Goal: Task Accomplishment & Management: Use online tool/utility

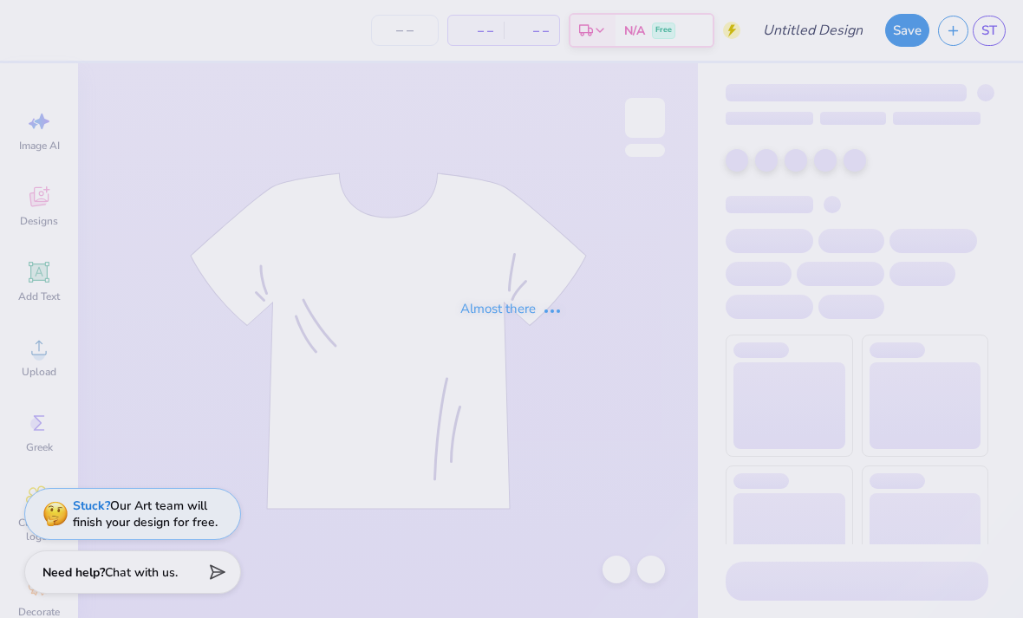
type input "POWDERPUFF #1"
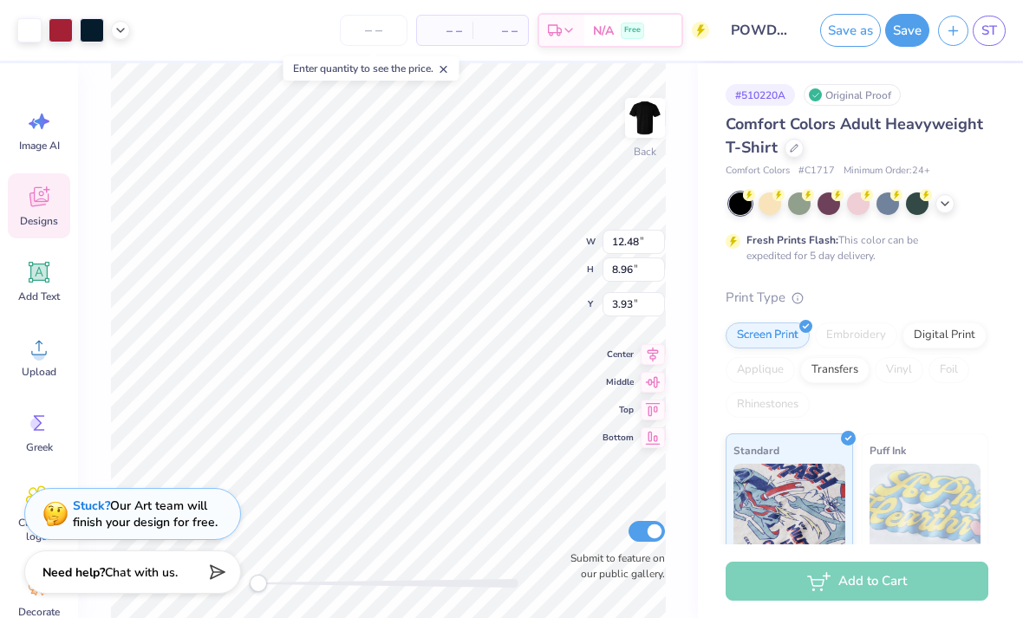
click at [59, 24] on div at bounding box center [61, 30] width 24 height 24
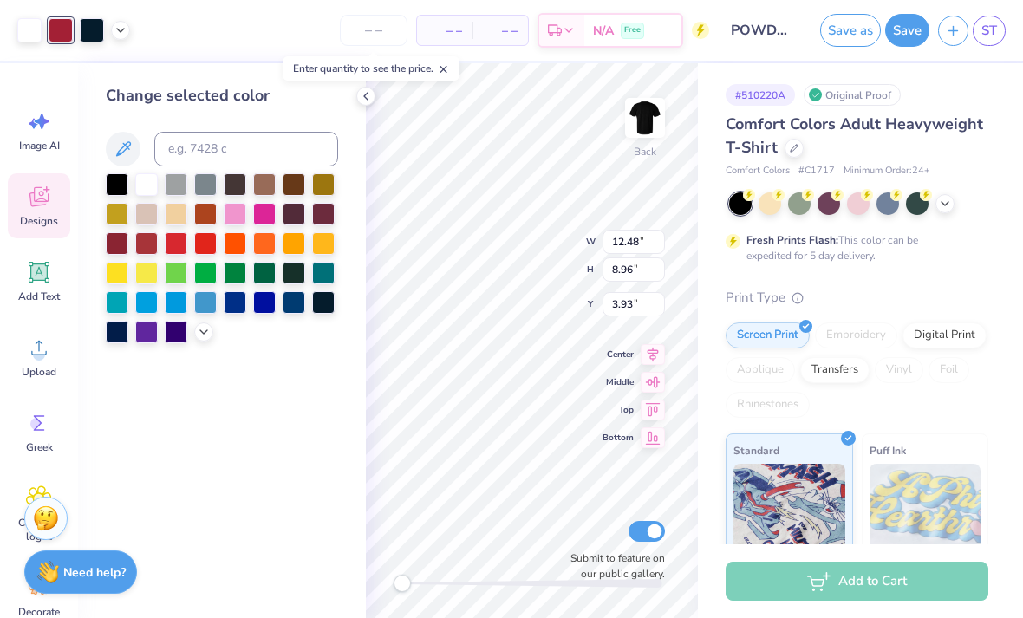
click at [109, 185] on div at bounding box center [117, 184] width 23 height 23
click at [110, 190] on div at bounding box center [117, 184] width 23 height 23
click at [941, 204] on icon at bounding box center [945, 204] width 14 height 14
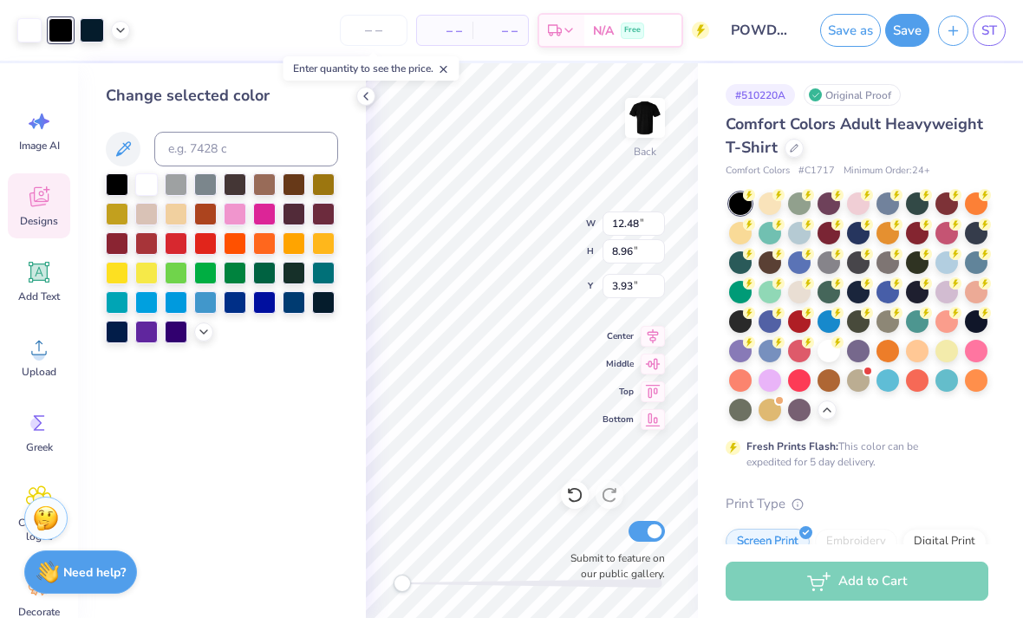
click at [793, 328] on div at bounding box center [799, 321] width 23 height 23
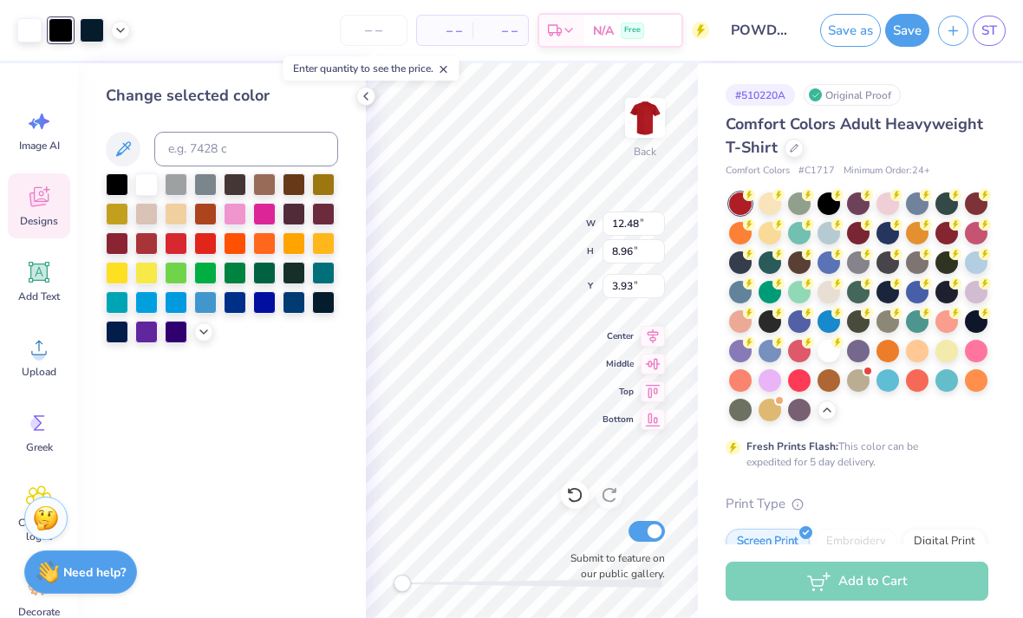
click at [364, 93] on icon at bounding box center [366, 96] width 14 height 14
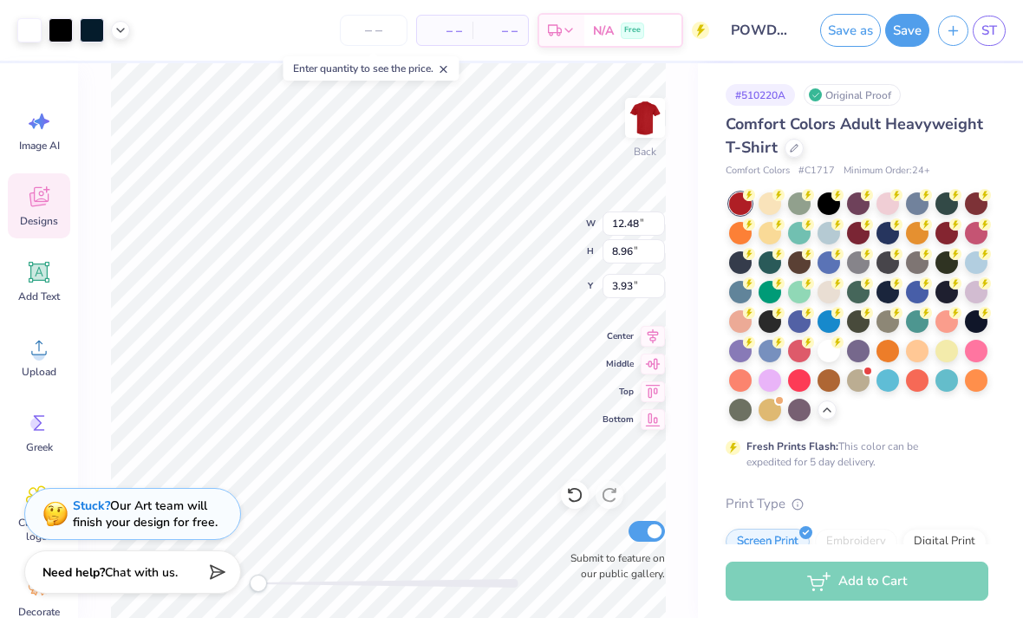
click at [12, 36] on div "Art colors" at bounding box center [65, 30] width 130 height 61
click at [25, 43] on div "Art colors" at bounding box center [65, 30] width 130 height 61
click at [37, 29] on div at bounding box center [29, 30] width 24 height 24
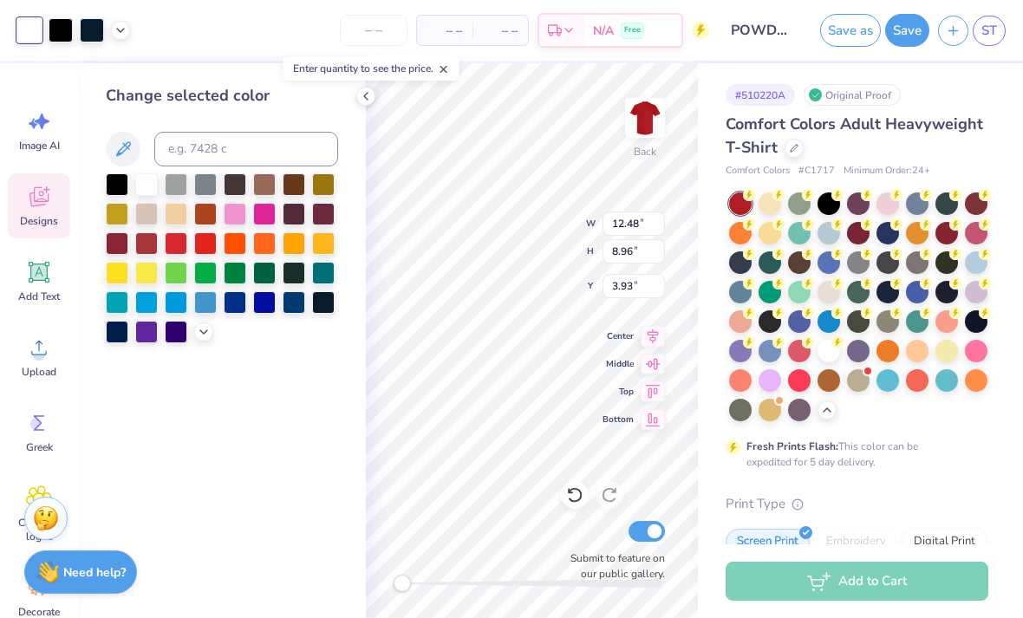
click at [110, 180] on div at bounding box center [117, 184] width 23 height 23
click at [49, 29] on div at bounding box center [61, 30] width 24 height 24
click at [140, 191] on div at bounding box center [146, 184] width 23 height 23
click at [143, 182] on div at bounding box center [146, 184] width 23 height 23
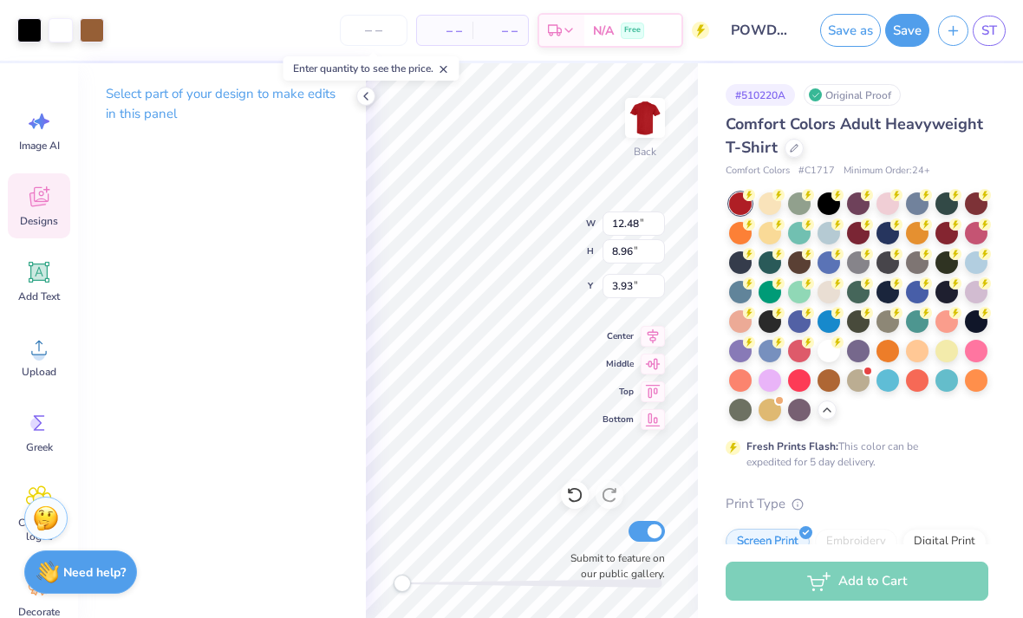
click at [92, 31] on div at bounding box center [92, 30] width 24 height 24
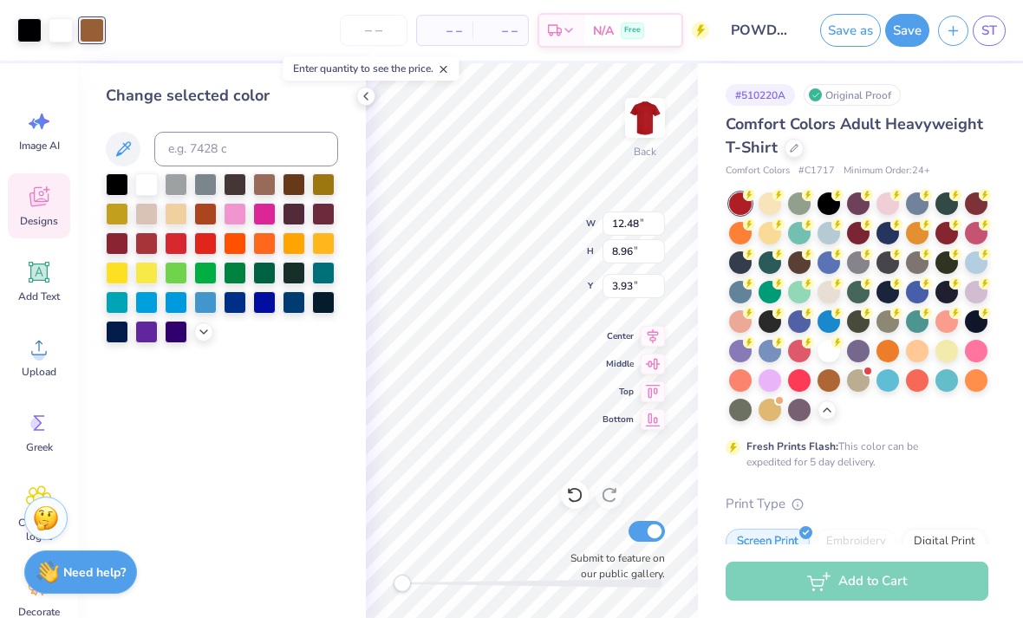
click at [62, 18] on div at bounding box center [61, 30] width 24 height 24
click at [37, 23] on div at bounding box center [29, 30] width 24 height 24
click at [143, 183] on div at bounding box center [146, 184] width 23 height 23
click at [152, 196] on div at bounding box center [146, 184] width 23 height 23
click at [131, 32] on div "– – Per Item – – Total Est. Delivery N/A Free" at bounding box center [396, 30] width 628 height 61
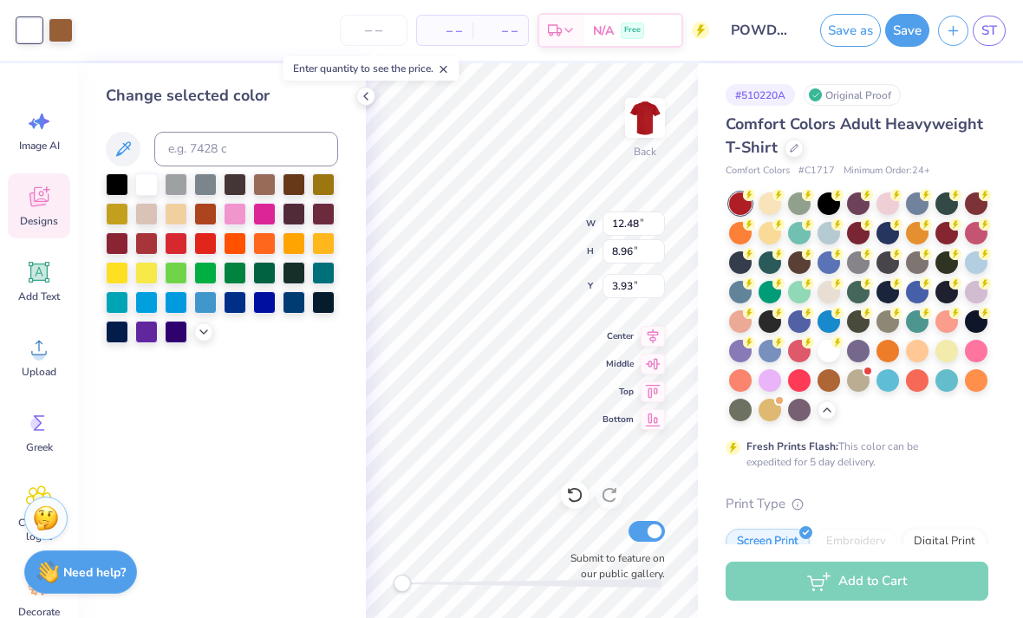
click at [134, 46] on div "– – Per Item – – Total Est. Delivery N/A Free" at bounding box center [396, 30] width 628 height 61
click at [124, 52] on div "– – Per Item – – Total Est. Delivery N/A Free" at bounding box center [396, 30] width 628 height 61
click at [210, 29] on div "– – Per Item – – Total Est. Delivery N/A Free" at bounding box center [396, 30] width 628 height 61
click at [114, 192] on div at bounding box center [117, 184] width 23 height 23
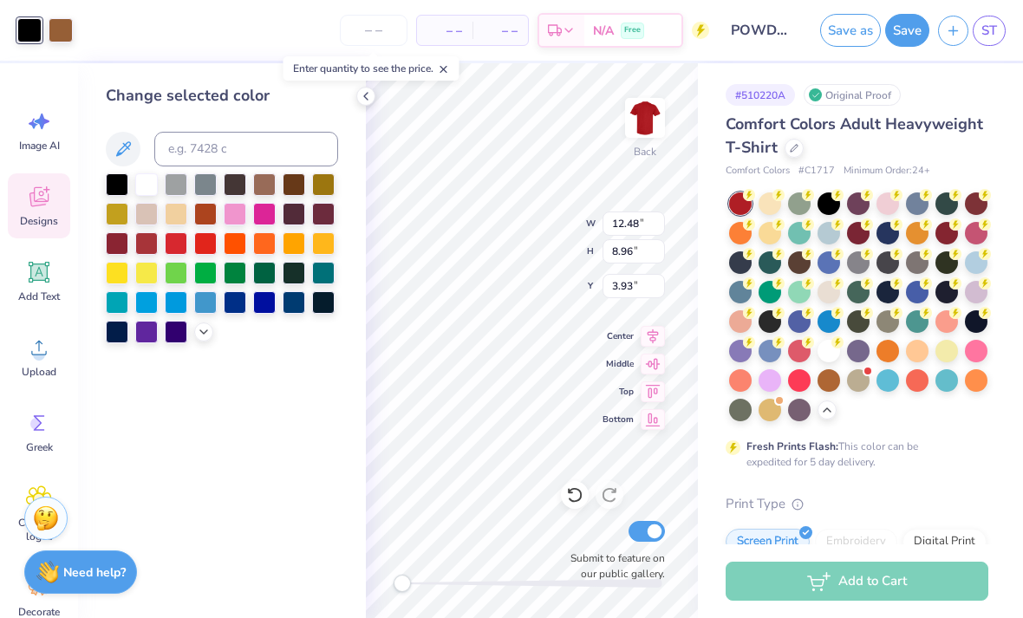
click at [362, 98] on icon at bounding box center [366, 96] width 14 height 14
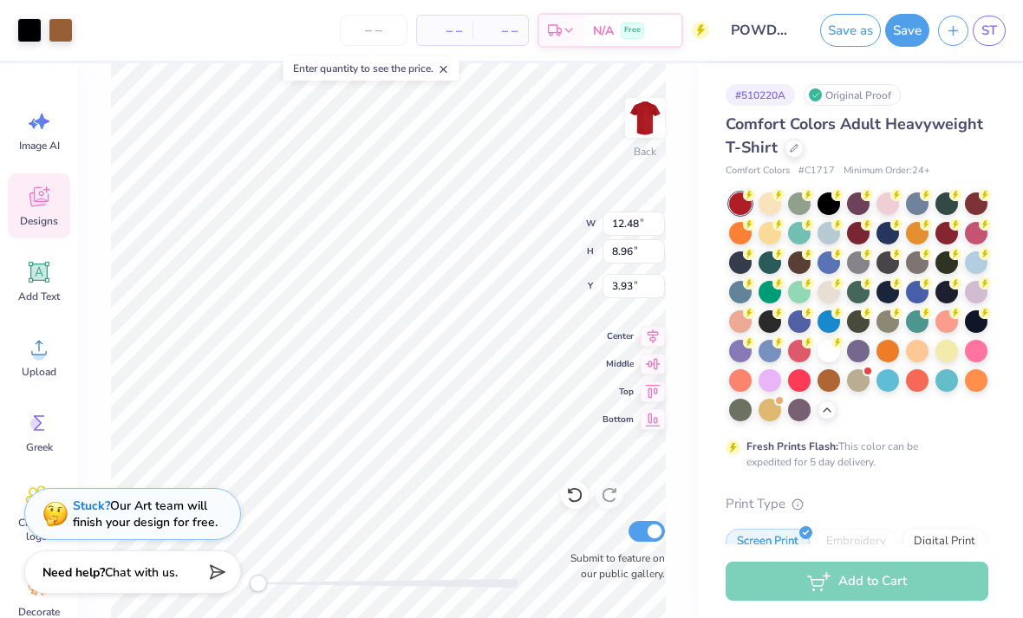
click at [49, 36] on div at bounding box center [61, 30] width 24 height 24
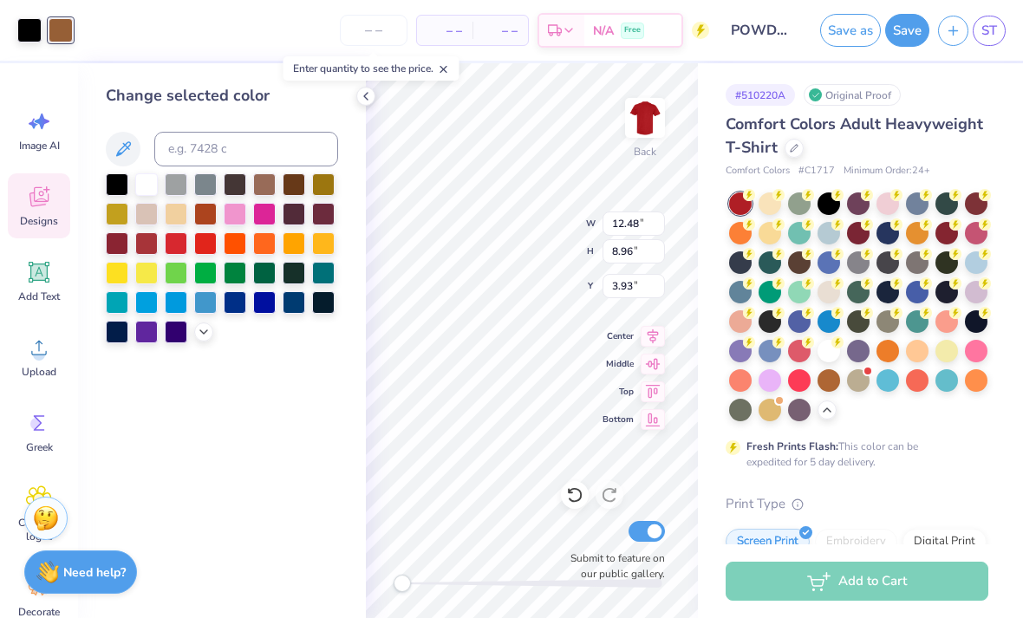
click at [23, 29] on div at bounding box center [29, 30] width 24 height 24
click at [869, 96] on div "Original Proof" at bounding box center [852, 95] width 97 height 22
click at [871, 95] on div "Original Proof" at bounding box center [852, 95] width 97 height 22
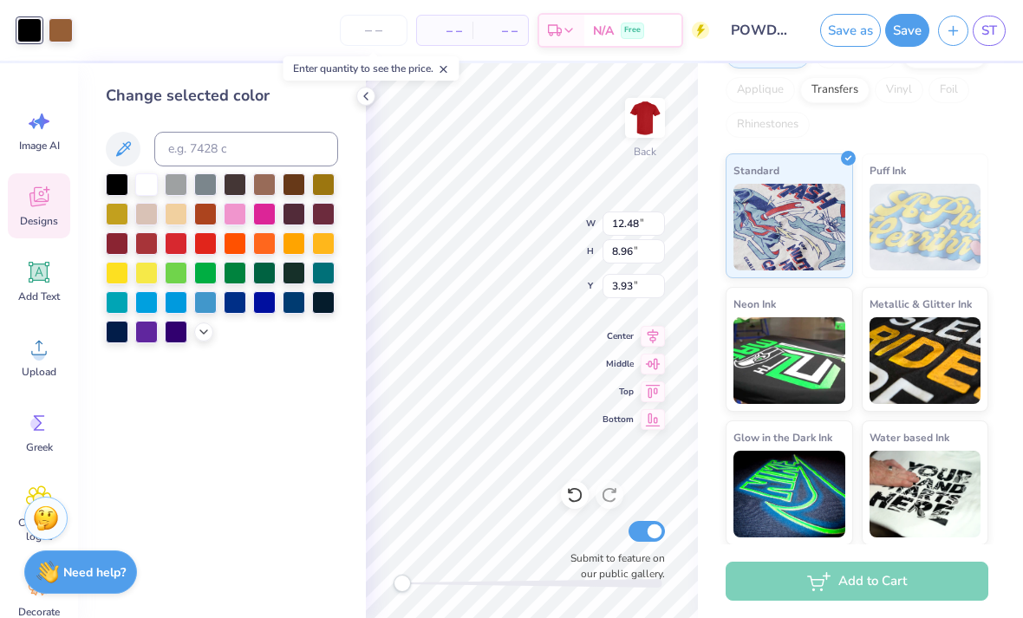
scroll to position [486, 0]
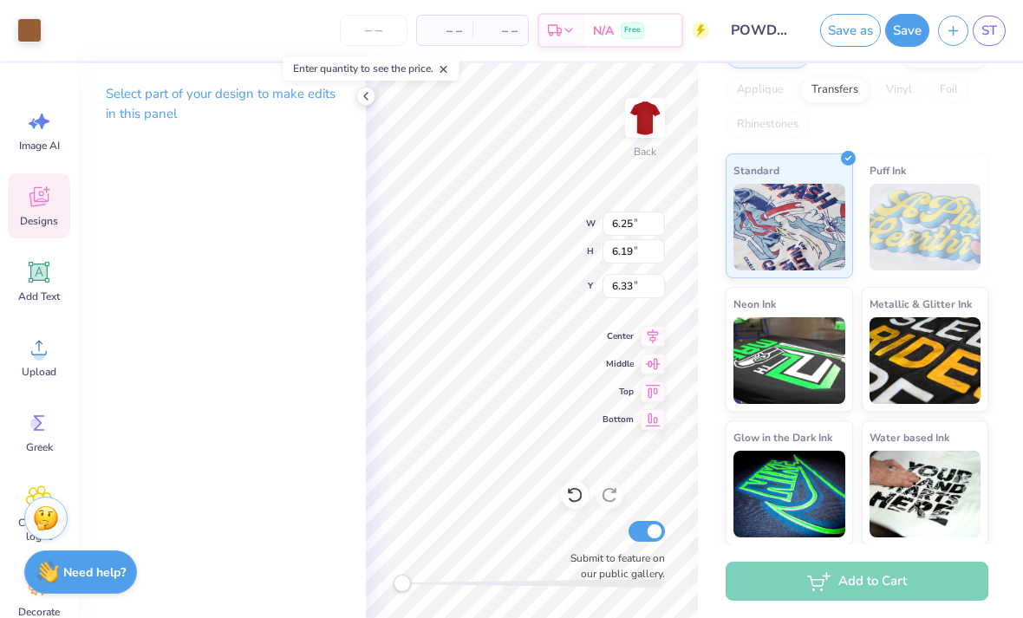
type input "6.25"
type input "6.19"
type input "6.33"
type input "6.31"
type input "6.28"
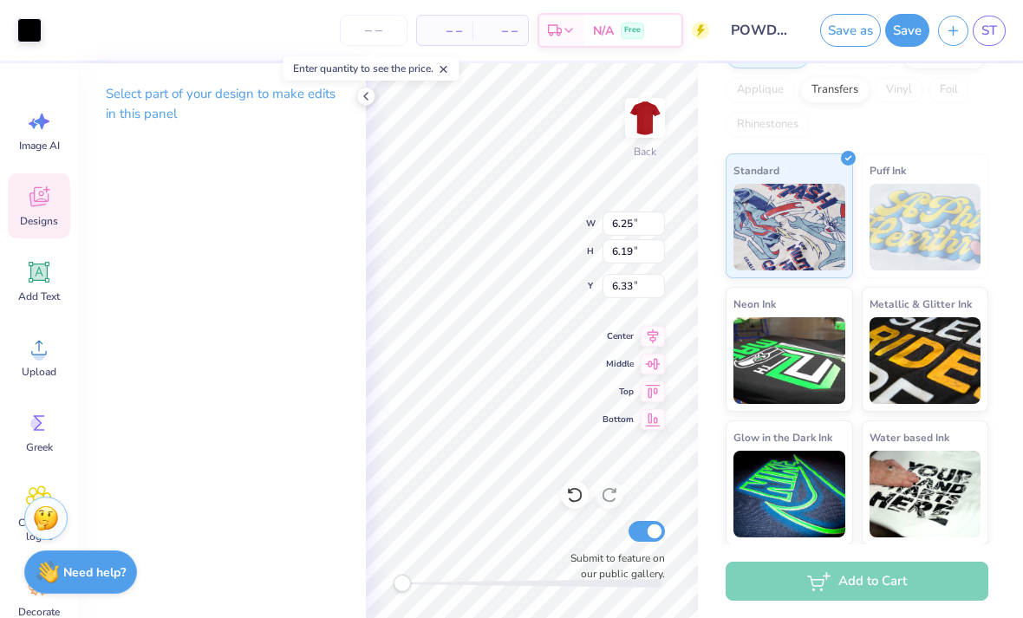
type input "6.28"
type input "6.25"
type input "6.19"
type input "6.33"
type input "1.49"
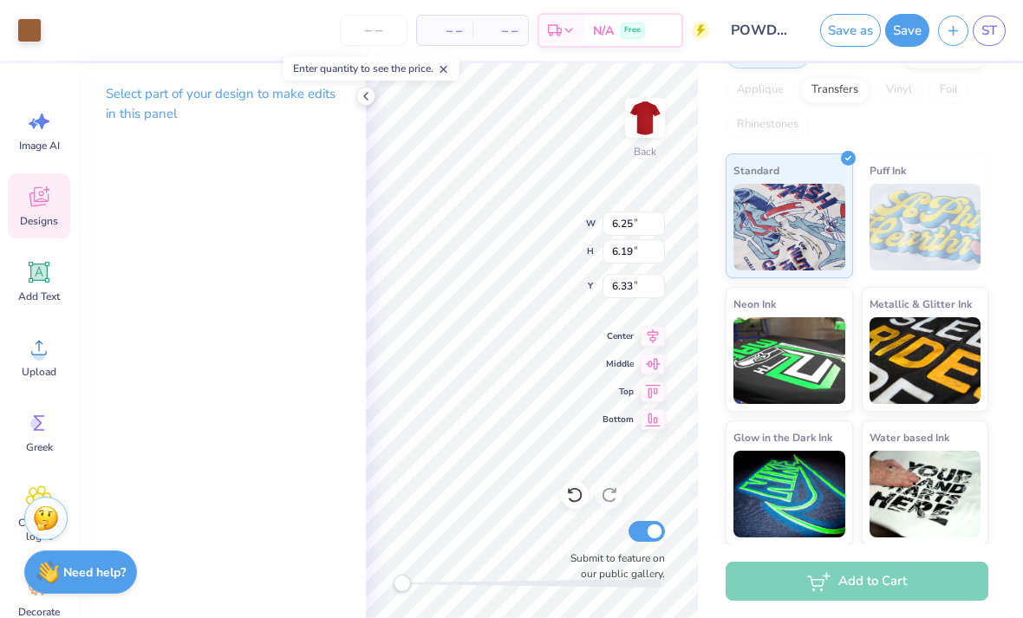
type input "1.32"
type input "9.11"
type input "6.31"
type input "6.28"
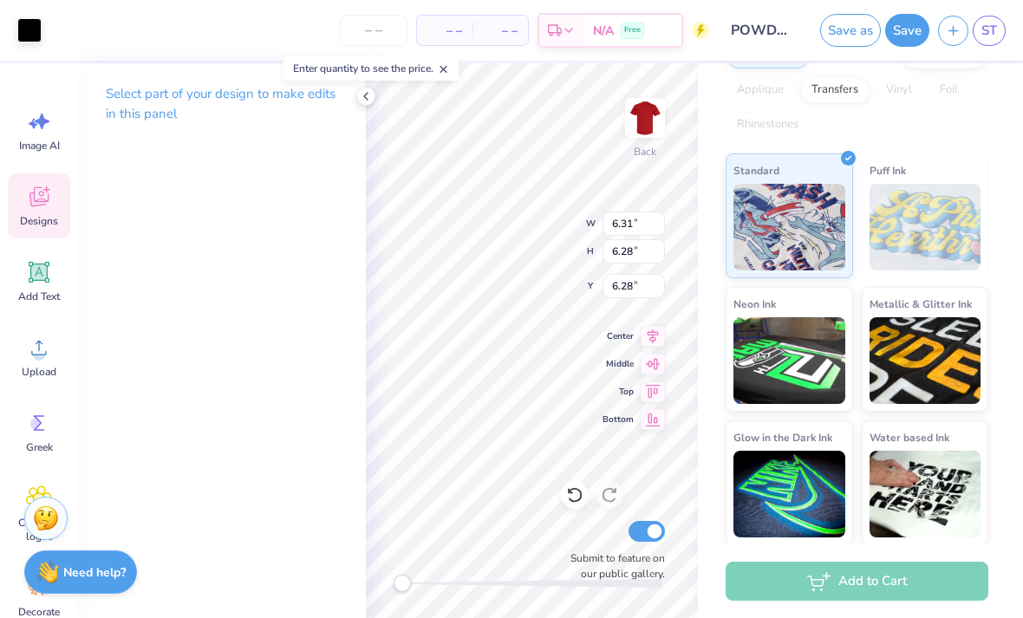
click at [28, 19] on div at bounding box center [29, 30] width 24 height 24
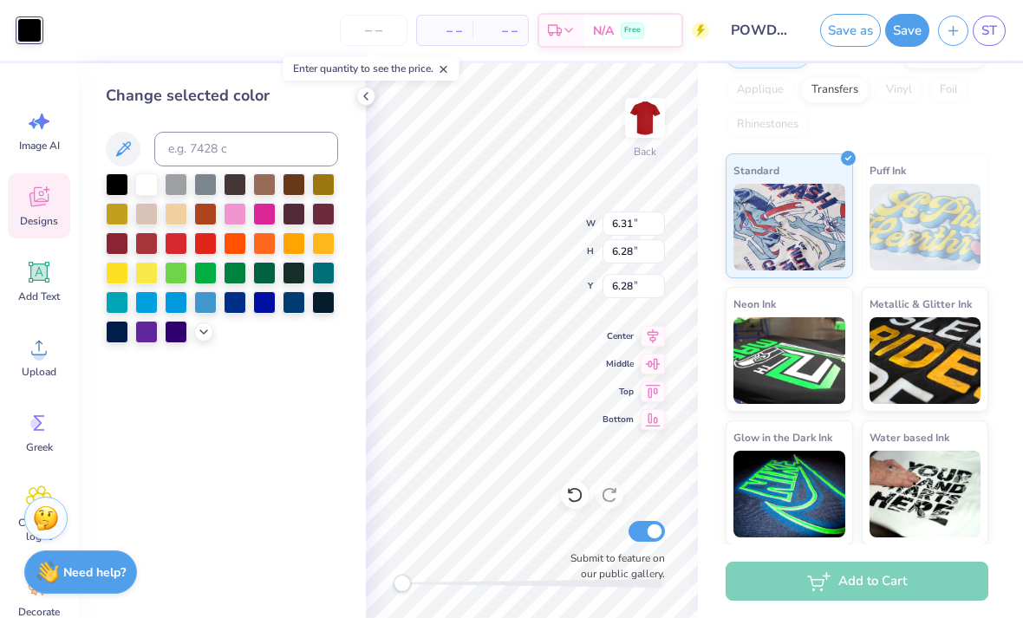
click at [157, 182] on div at bounding box center [146, 184] width 23 height 23
click at [154, 185] on div at bounding box center [146, 184] width 23 height 23
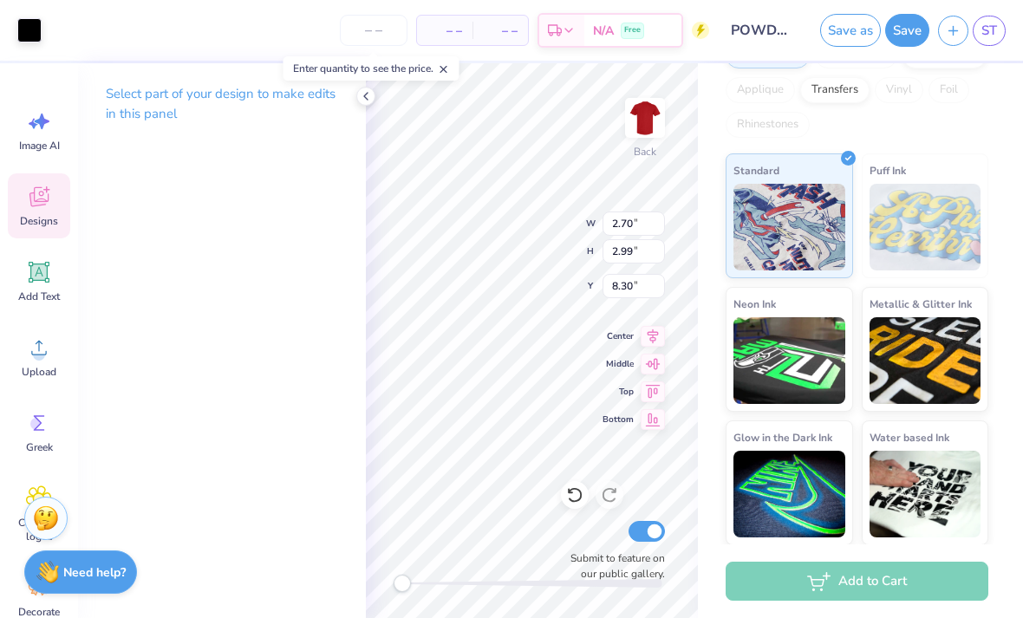
type input "2.70"
type input "2.99"
type input "8.30"
click at [41, 32] on div at bounding box center [29, 30] width 24 height 24
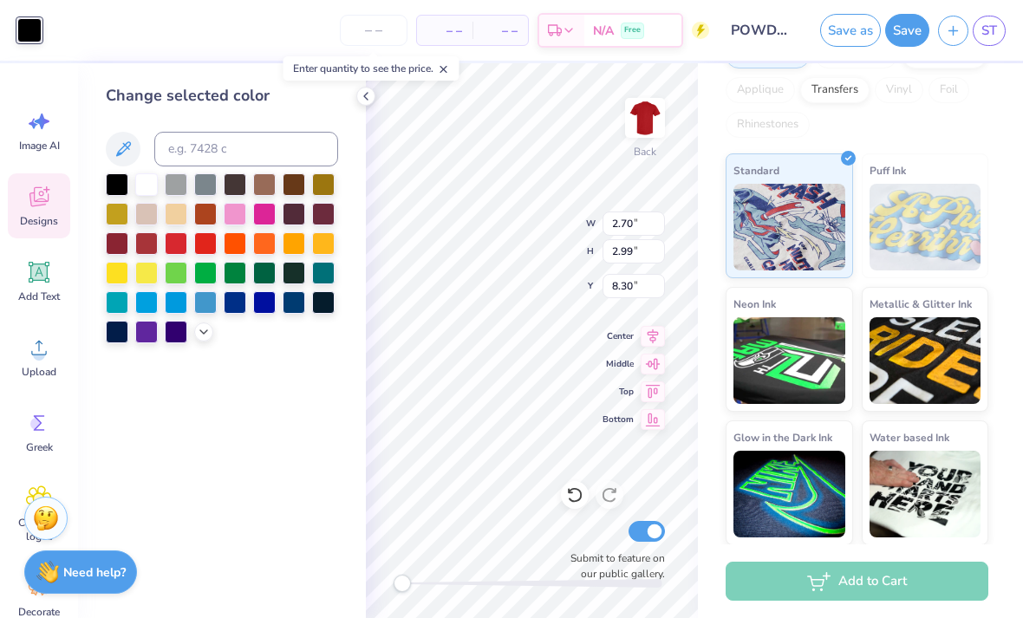
click at [148, 179] on div at bounding box center [146, 184] width 23 height 23
click at [148, 184] on div at bounding box center [146, 184] width 23 height 23
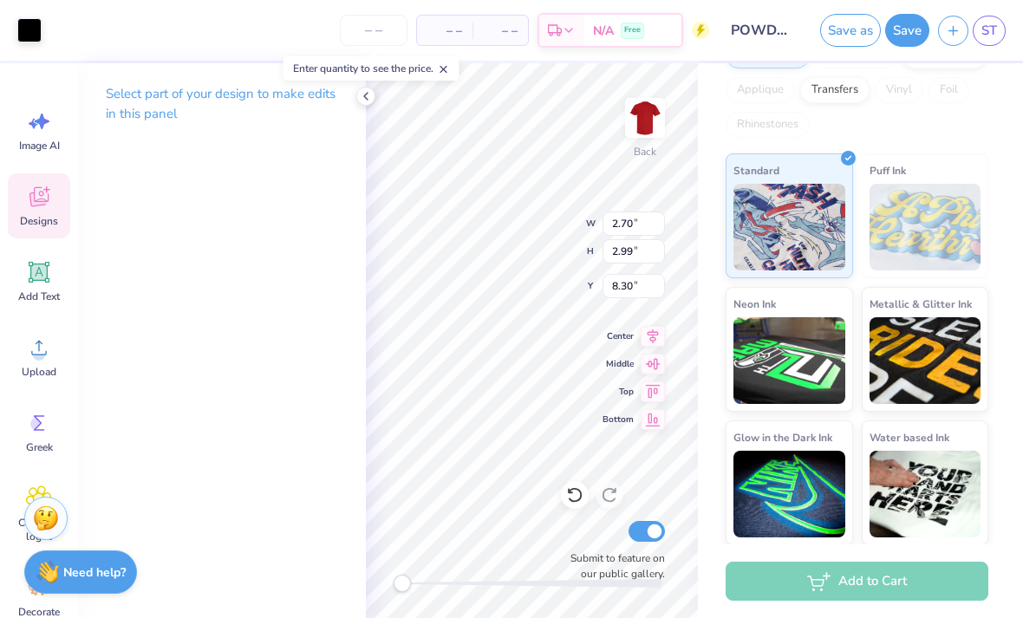
type input "2.42"
type input "2.35"
type input "8.36"
click at [26, 29] on div at bounding box center [29, 30] width 24 height 24
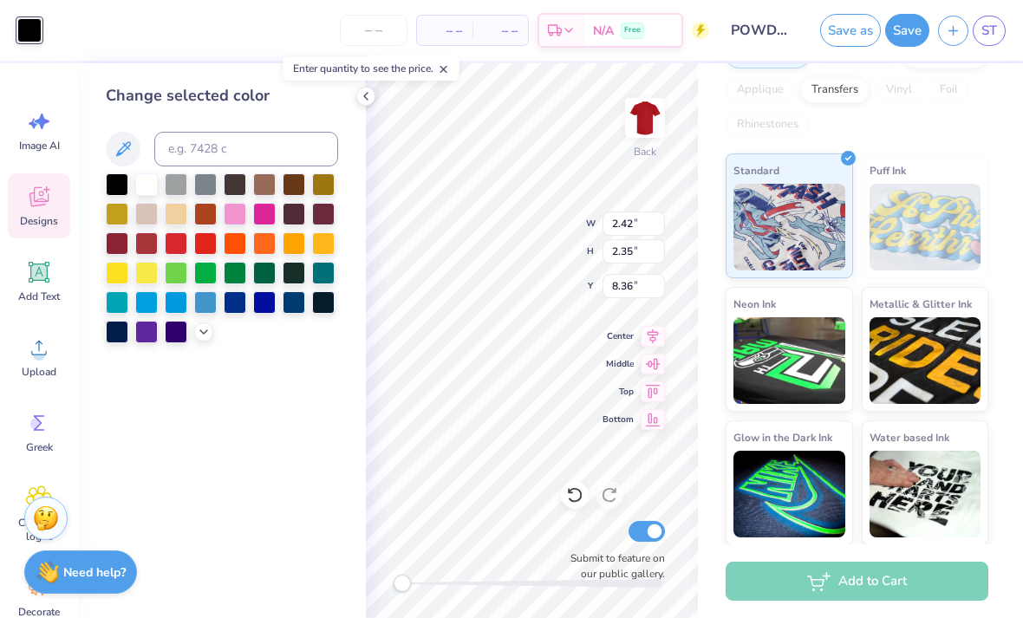
click at [144, 188] on div at bounding box center [146, 184] width 23 height 23
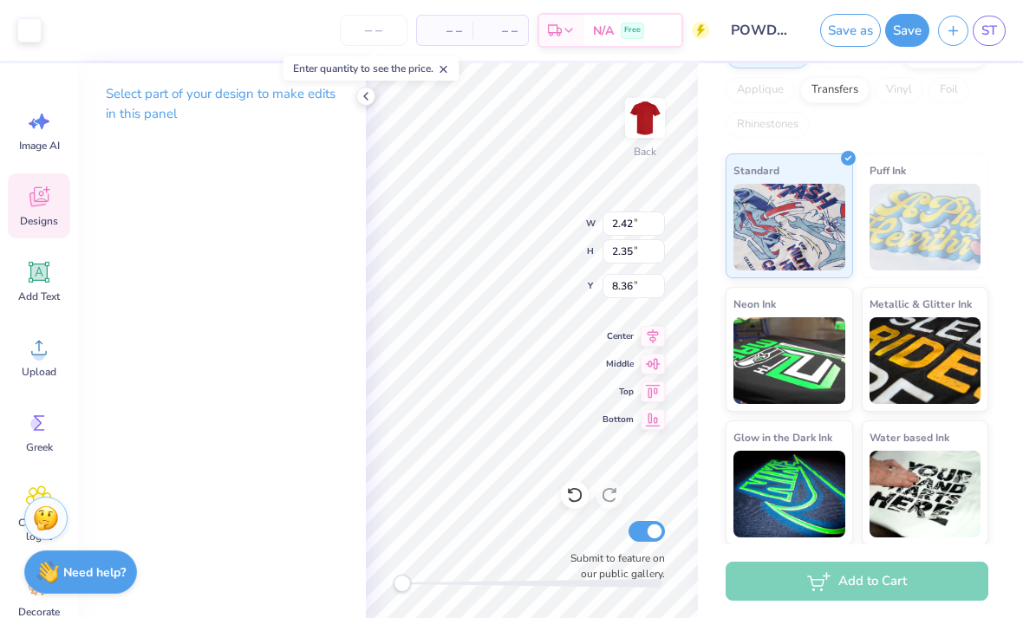
type input "2.70"
type input "2.99"
type input "8.30"
type input "2.42"
type input "2.35"
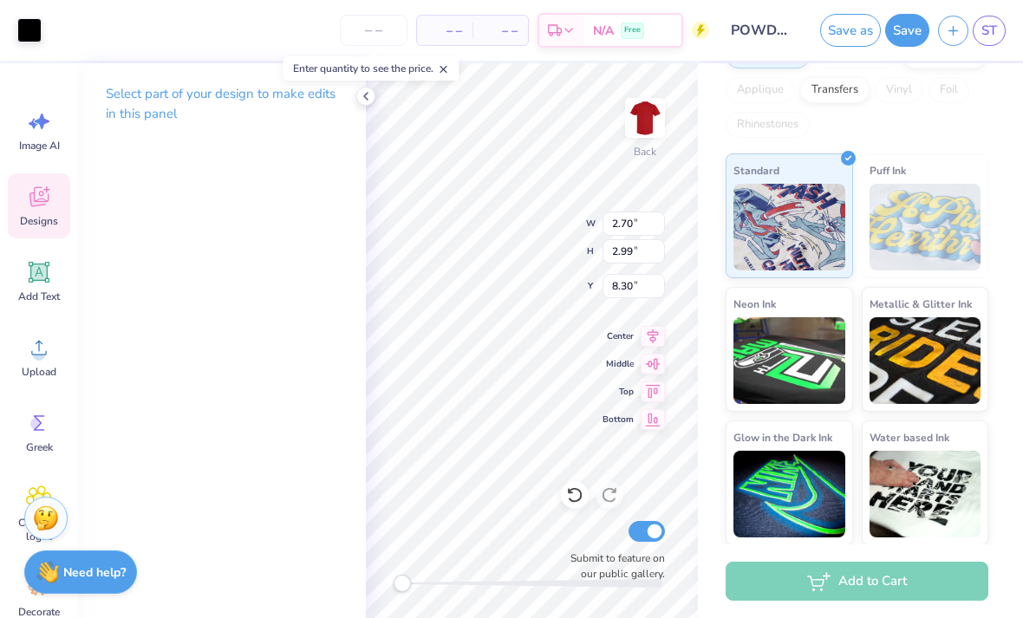
type input "8.36"
click at [34, 31] on div at bounding box center [29, 30] width 24 height 24
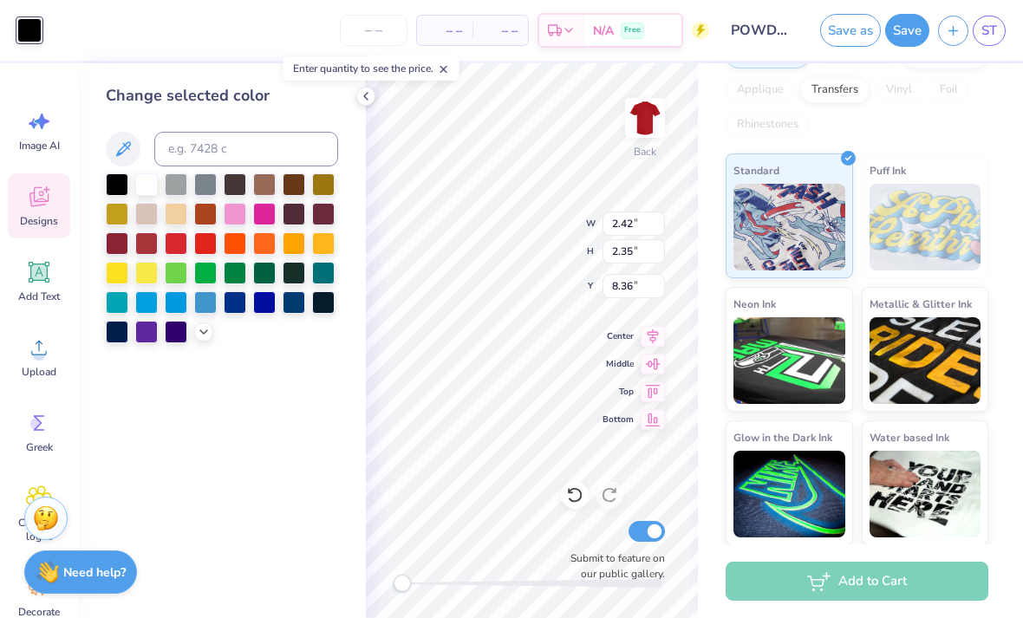
click at [146, 192] on div at bounding box center [146, 184] width 23 height 23
click at [151, 192] on div at bounding box center [146, 184] width 23 height 23
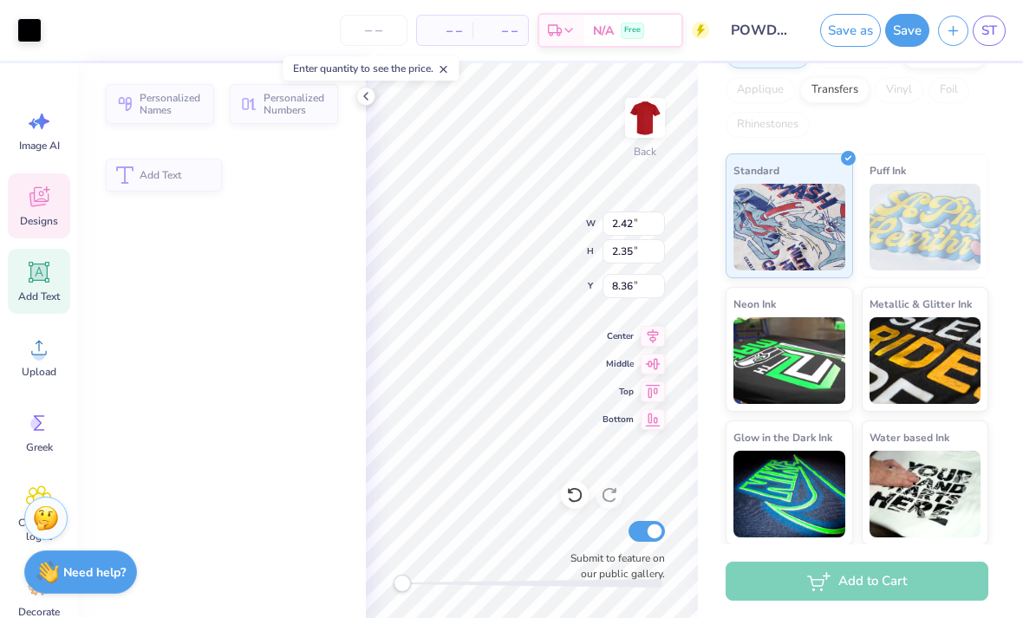
type input "0.97"
type input "0.84"
type input "8.68"
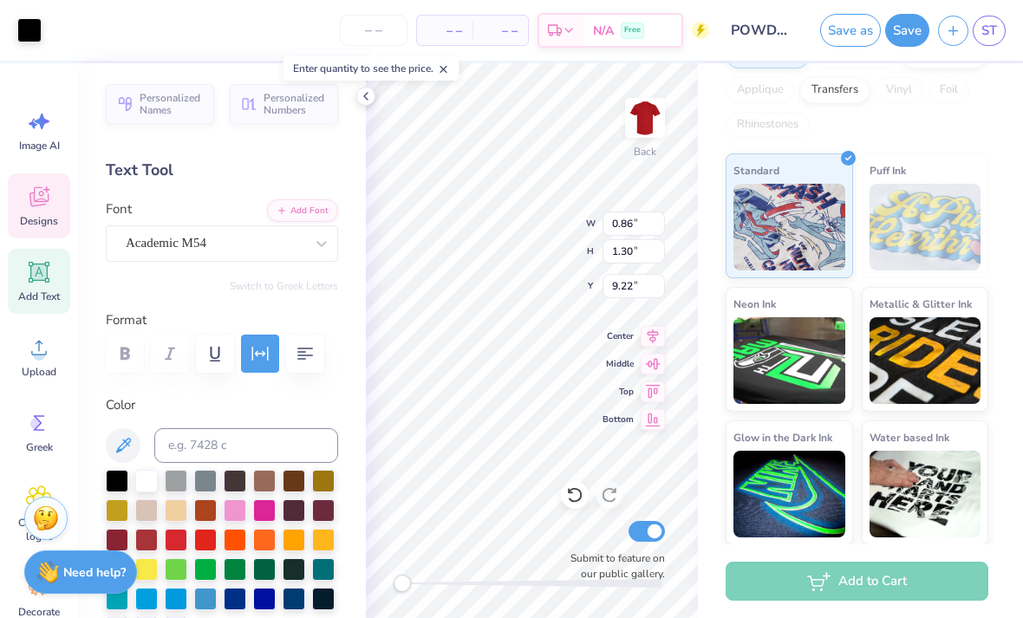
click at [19, 29] on div at bounding box center [29, 30] width 24 height 24
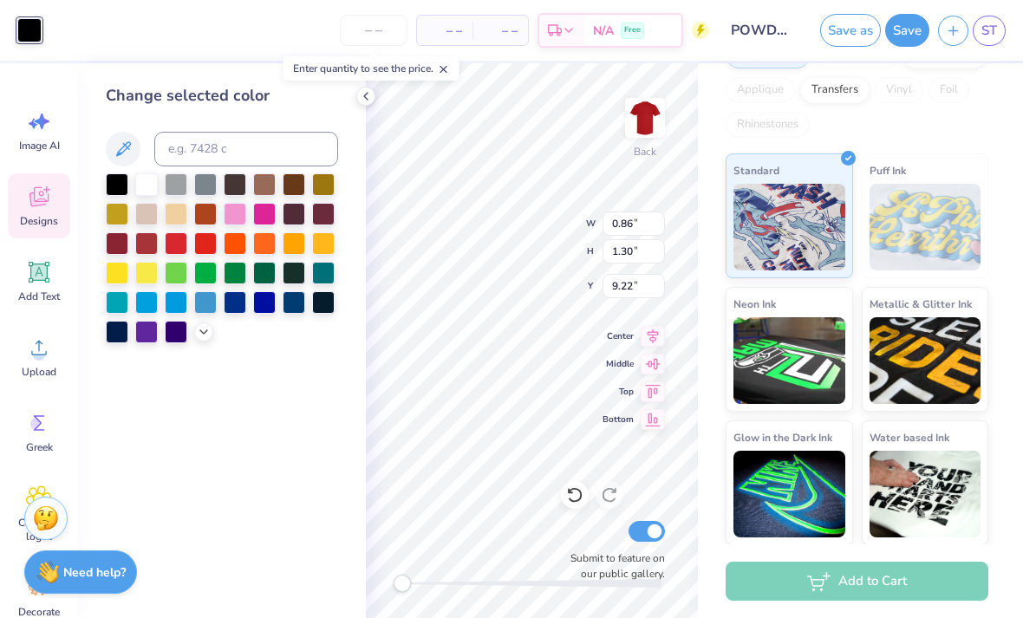
click at [150, 187] on div at bounding box center [146, 184] width 23 height 23
click at [148, 179] on div at bounding box center [146, 184] width 23 height 23
click at [147, 185] on div at bounding box center [146, 184] width 23 height 23
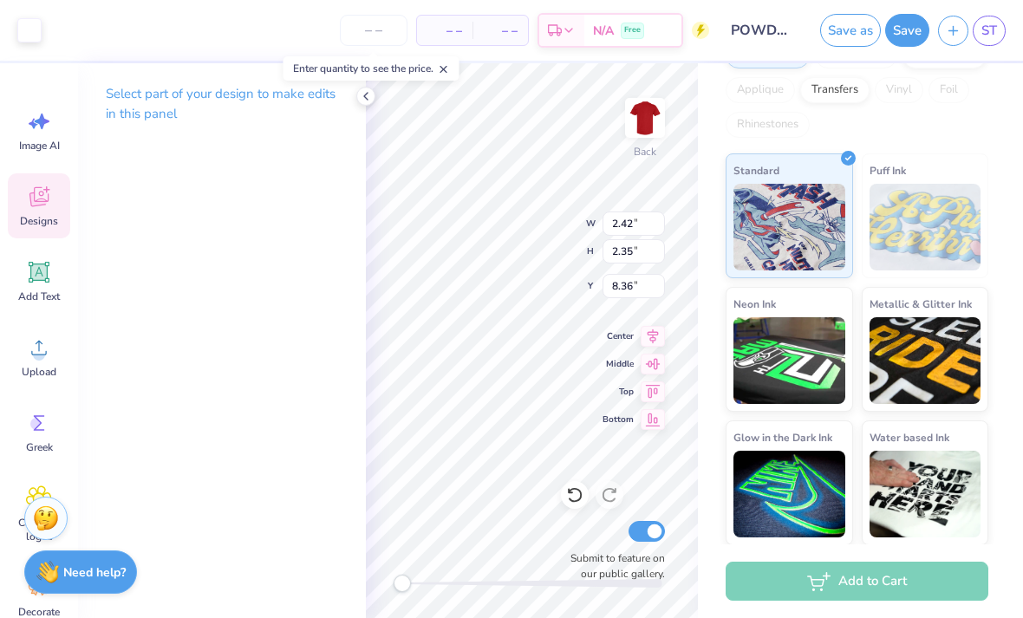
type input "2.42"
type input "2.35"
type input "8.36"
type input "2.70"
type input "2.99"
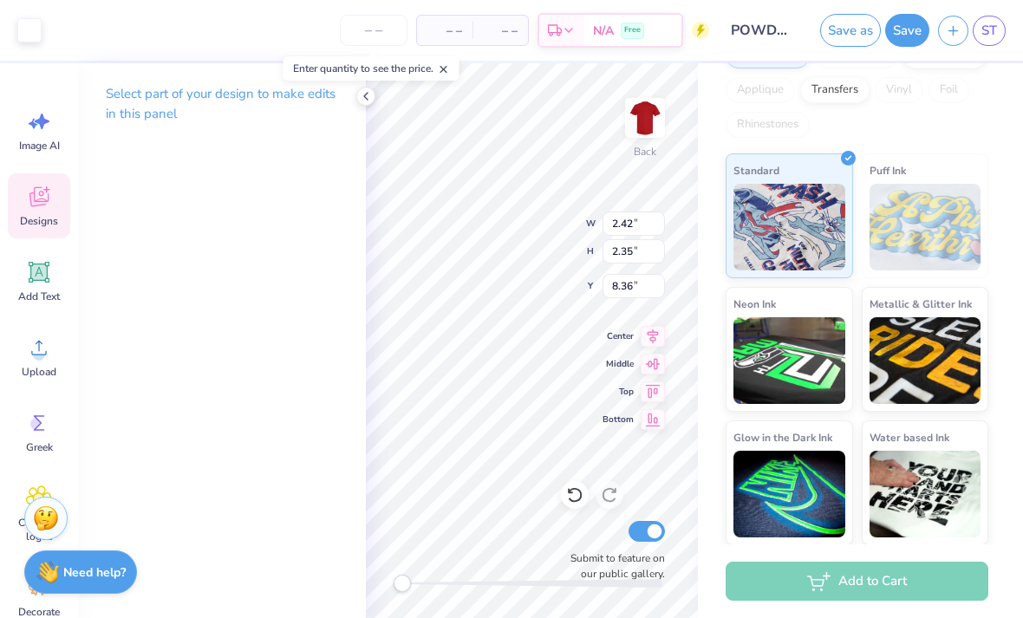
type input "8.30"
type input "2.42"
type input "2.35"
type input "8.36"
type input "2.70"
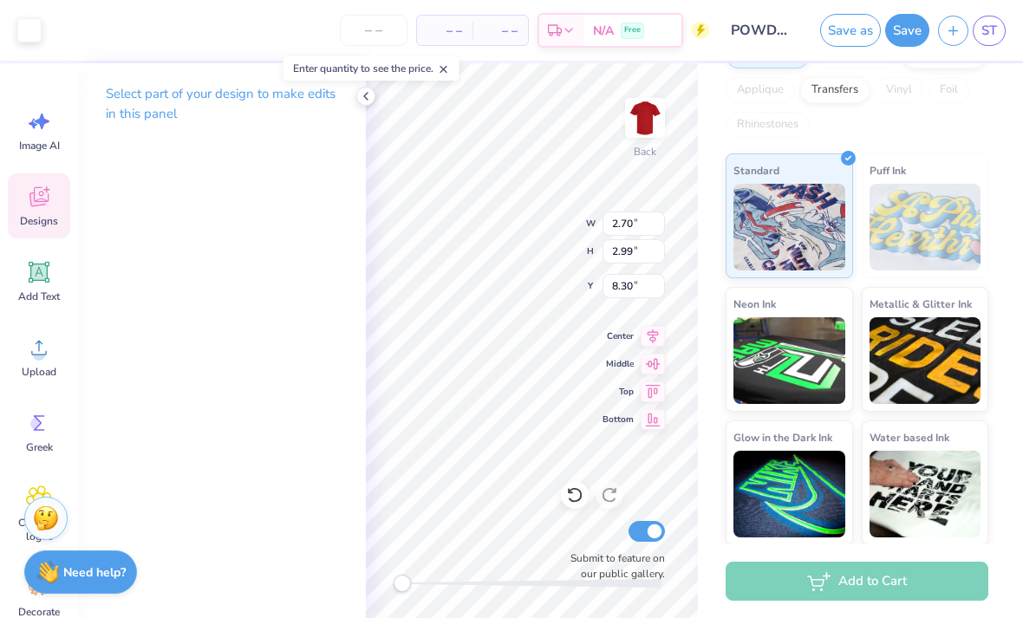
type input "2.99"
type input "8.30"
click at [31, 26] on div at bounding box center [29, 30] width 24 height 24
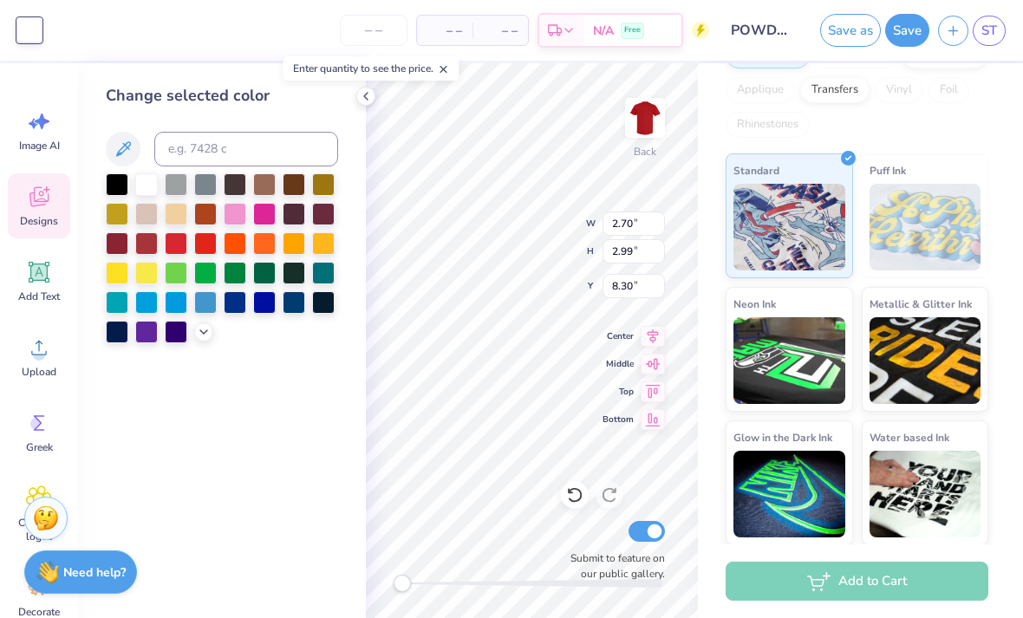
click at [107, 192] on div at bounding box center [117, 184] width 23 height 23
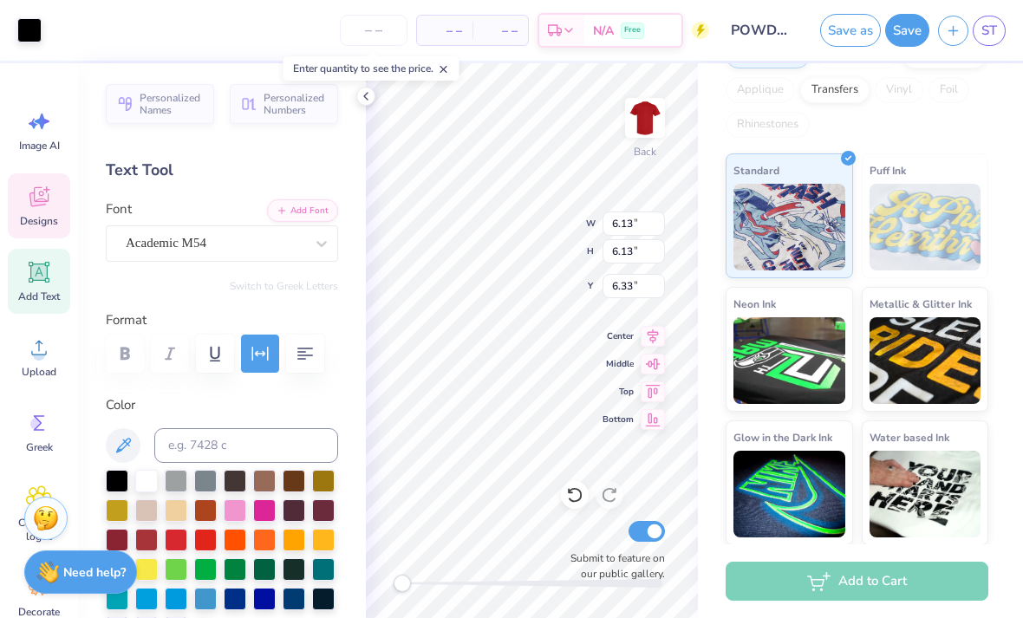
type input "6.13"
click at [29, 29] on div at bounding box center [29, 30] width 24 height 24
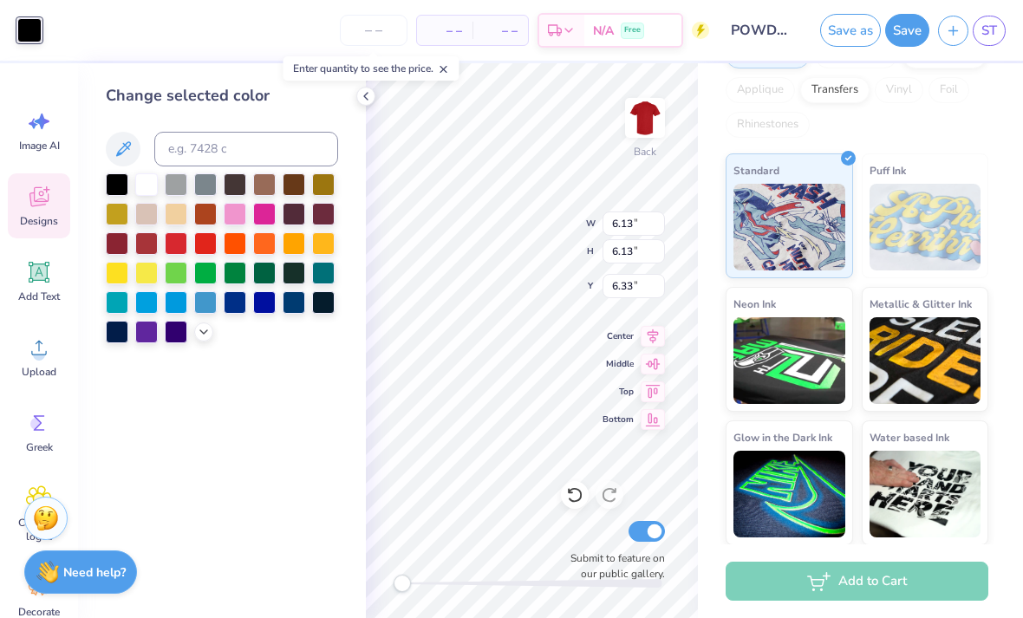
click at [146, 190] on div at bounding box center [146, 184] width 23 height 23
click at [150, 186] on div at bounding box center [146, 184] width 23 height 23
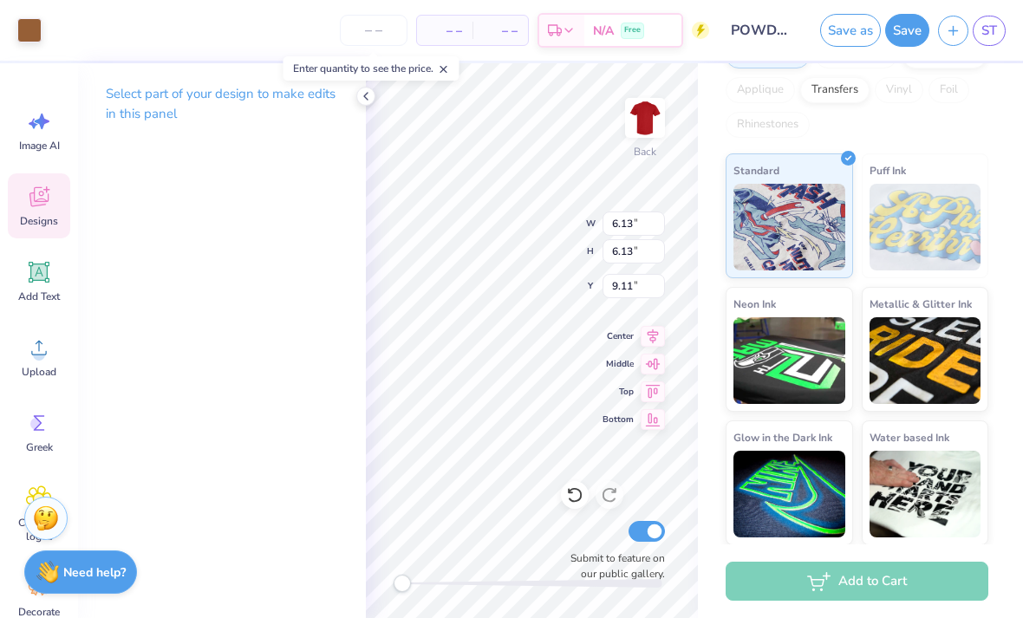
type input "1.49"
type input "1.32"
type input "9.11"
type input "6.13"
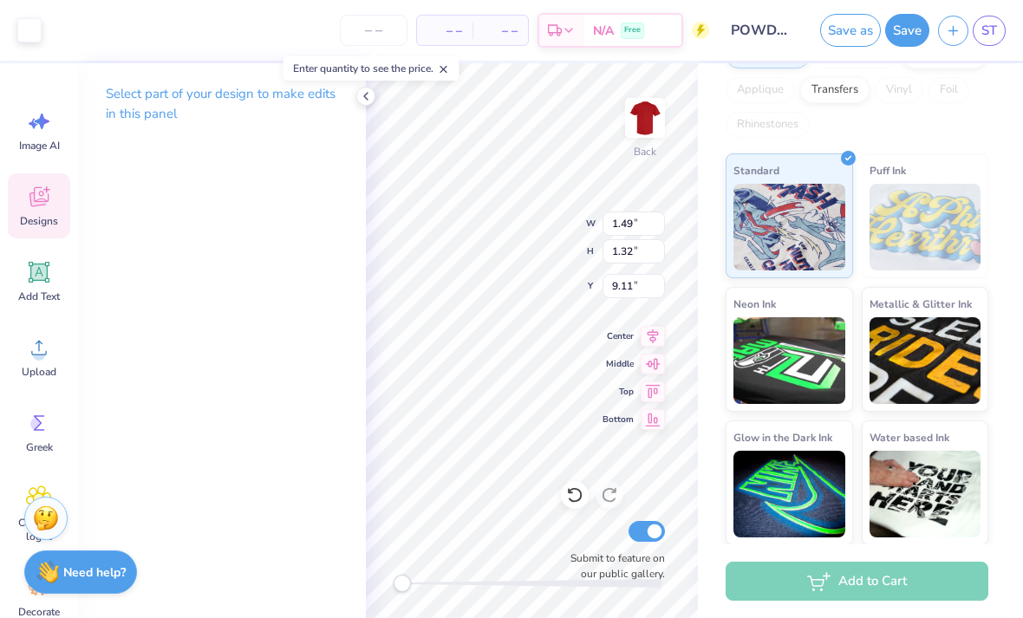
type input "6.33"
type input "6.25"
type input "6.19"
type input "6.31"
type input "6.28"
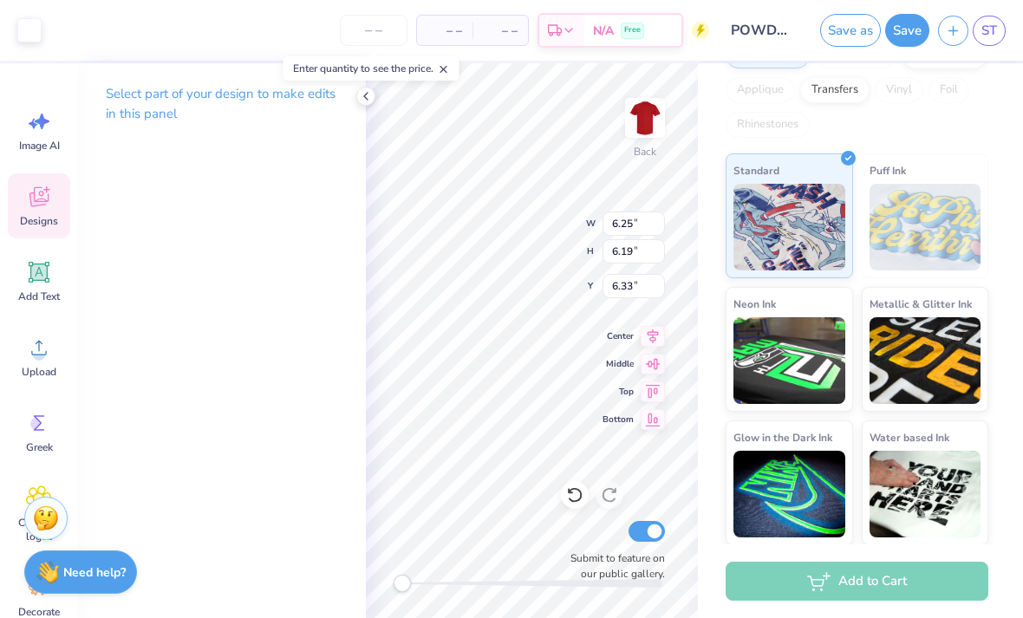
type input "6.28"
click at [23, 31] on div at bounding box center [29, 30] width 24 height 24
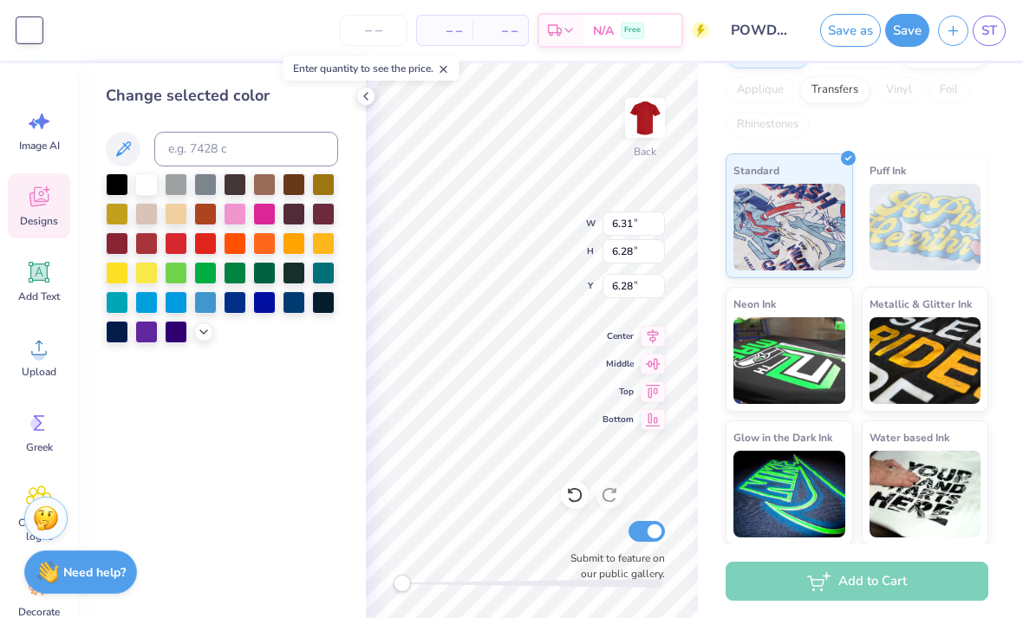
click at [297, 185] on div at bounding box center [294, 184] width 23 height 23
click at [299, 183] on div at bounding box center [294, 184] width 23 height 23
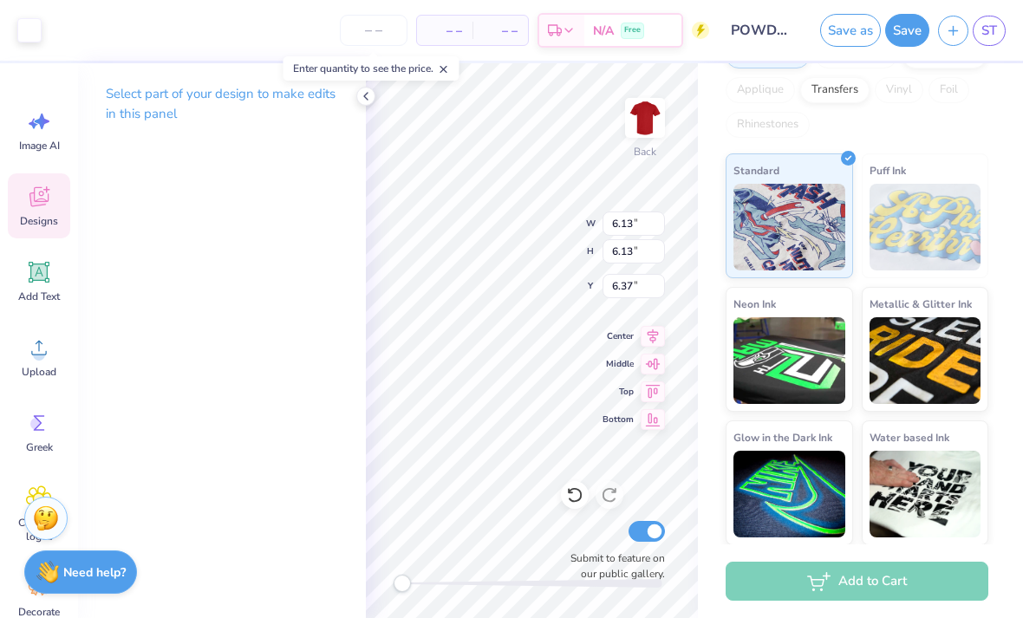
click at [38, 42] on div "Art colors" at bounding box center [21, 30] width 42 height 61
click at [29, 29] on div at bounding box center [29, 30] width 24 height 24
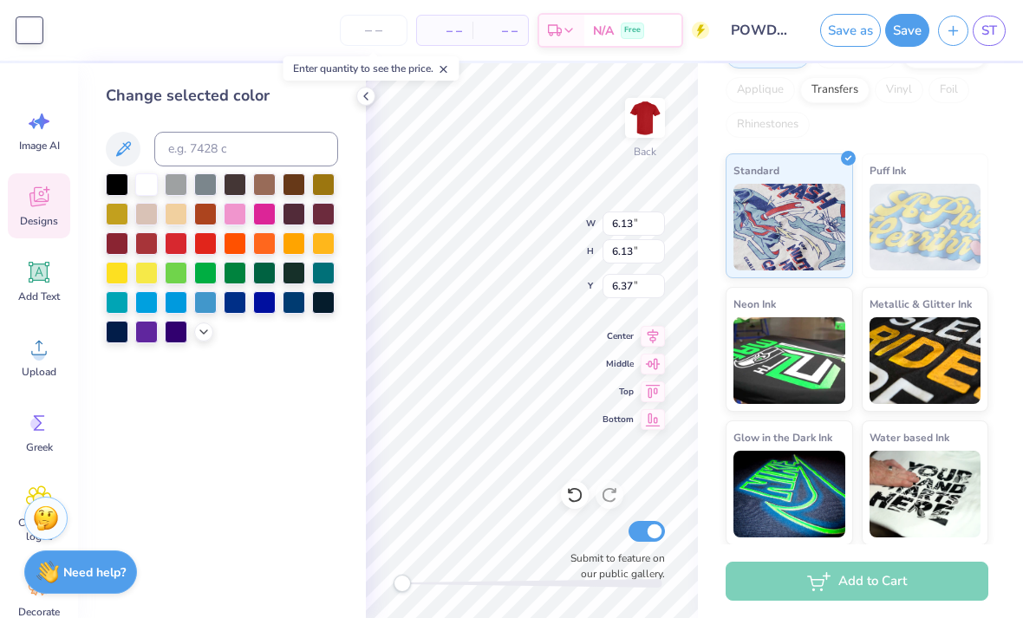
click at [108, 189] on div at bounding box center [117, 184] width 23 height 23
click at [147, 187] on div at bounding box center [146, 184] width 23 height 23
click at [144, 189] on div at bounding box center [146, 184] width 23 height 23
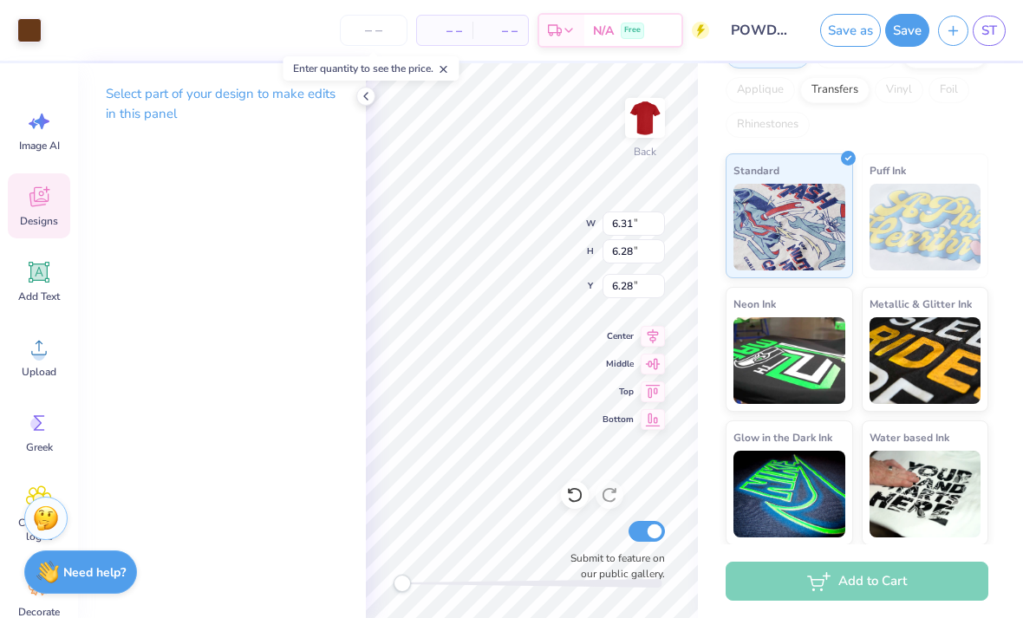
type input "6.31"
type input "6.28"
type input "1.49"
type input "1.32"
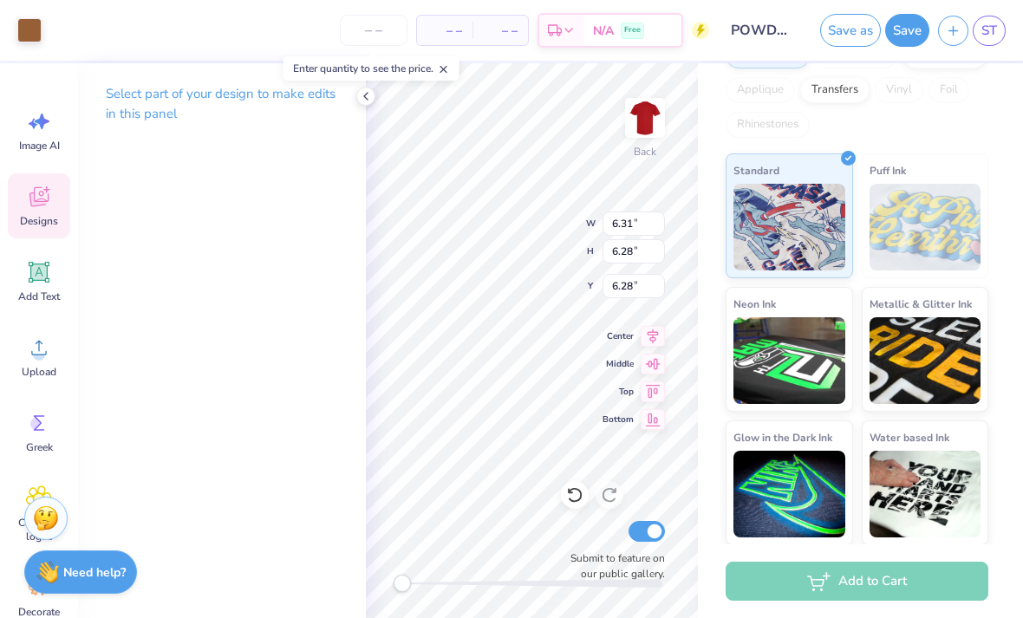
type input "9.11"
click at [26, 31] on div at bounding box center [29, 30] width 24 height 24
type input "6.31"
type input "6.28"
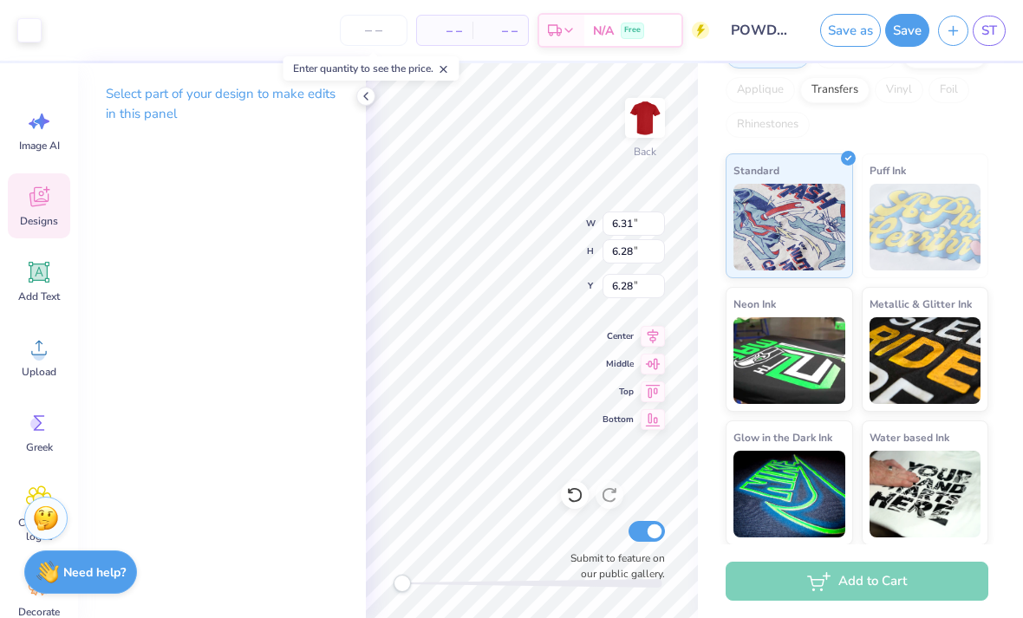
type input "6.13"
type input "6.37"
click at [28, 34] on div at bounding box center [29, 30] width 24 height 24
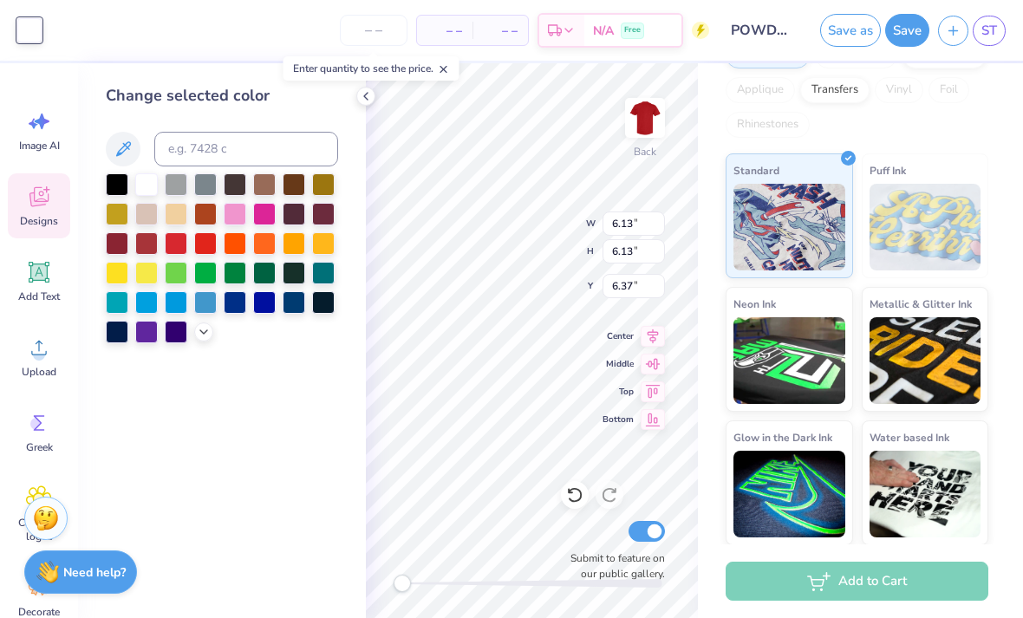
click at [121, 189] on div at bounding box center [117, 184] width 23 height 23
click at [118, 192] on div at bounding box center [117, 184] width 23 height 23
type input "6.31"
type input "6.28"
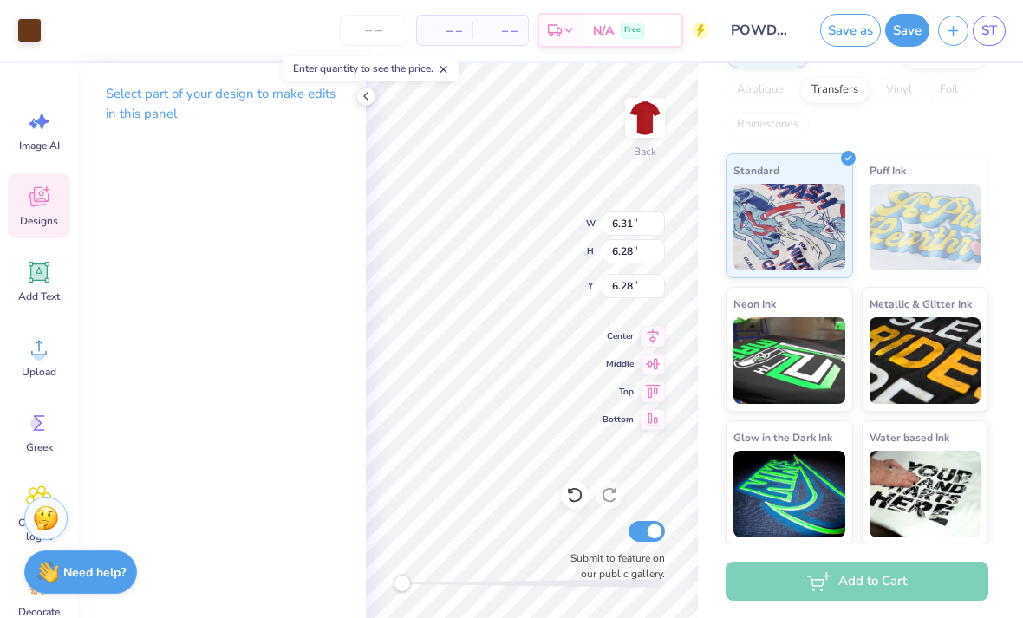
click at [26, 30] on div at bounding box center [29, 30] width 24 height 24
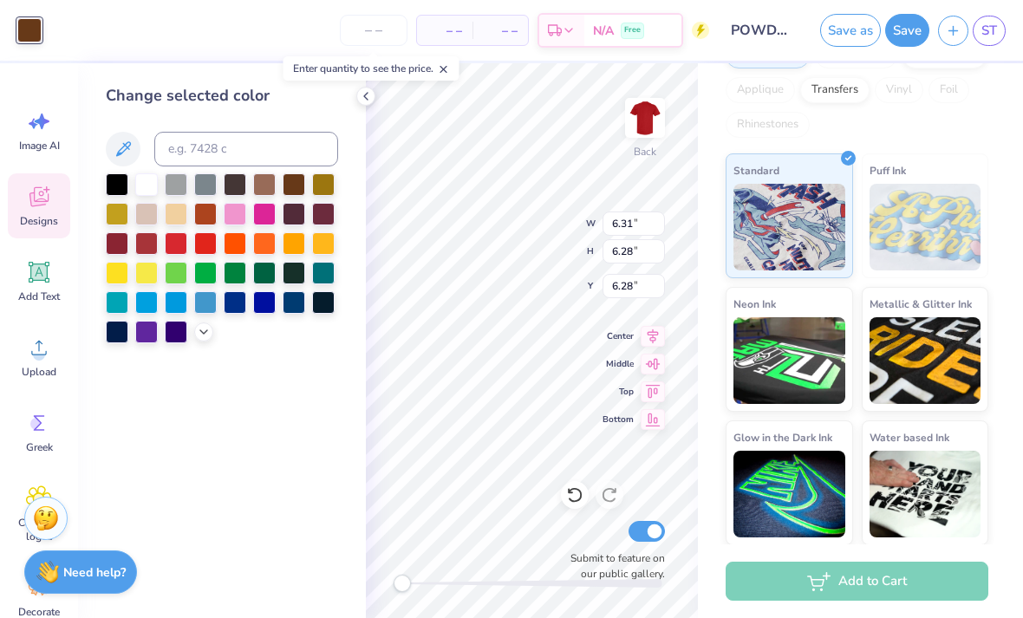
click at [117, 192] on div at bounding box center [117, 184] width 23 height 23
click at [118, 186] on div at bounding box center [117, 184] width 23 height 23
type input "1.49"
type input "1.32"
type input "9.11"
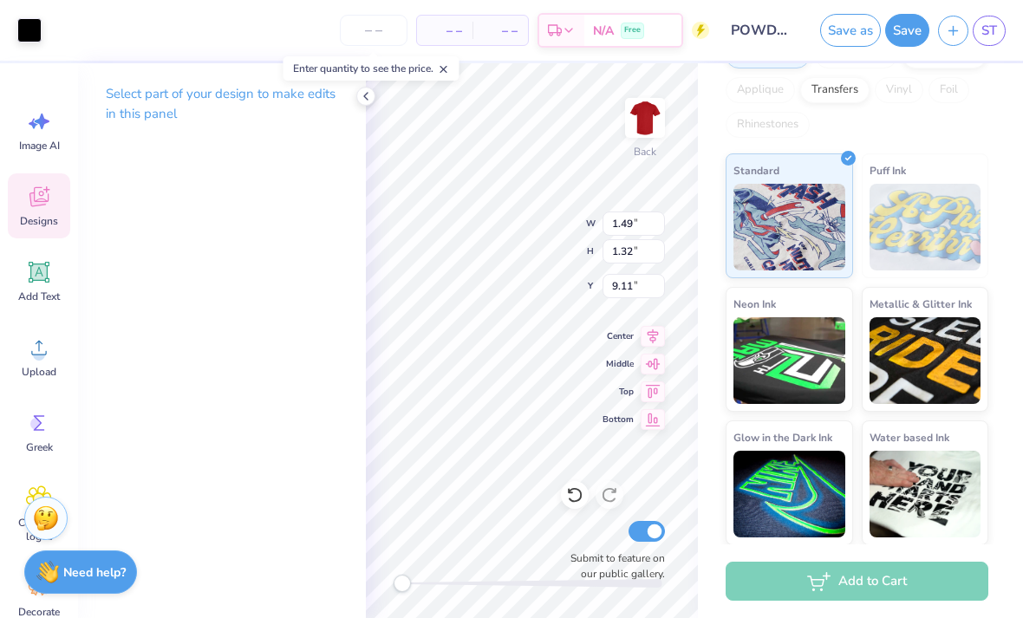
type input "6.13"
type input "6.37"
click at [33, 34] on div at bounding box center [29, 30] width 24 height 24
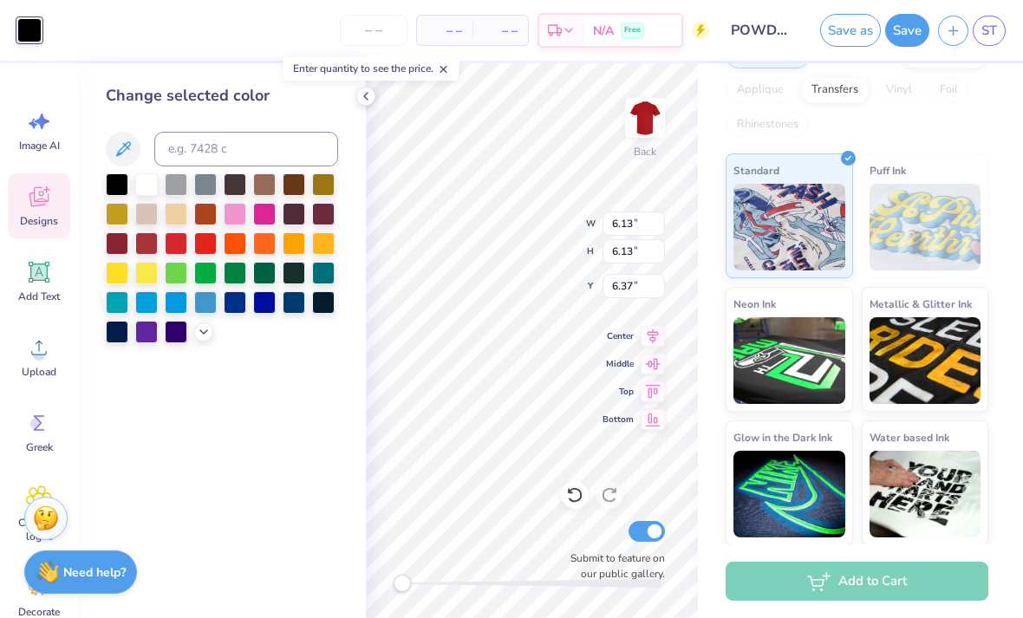
click at [152, 182] on div at bounding box center [146, 184] width 23 height 23
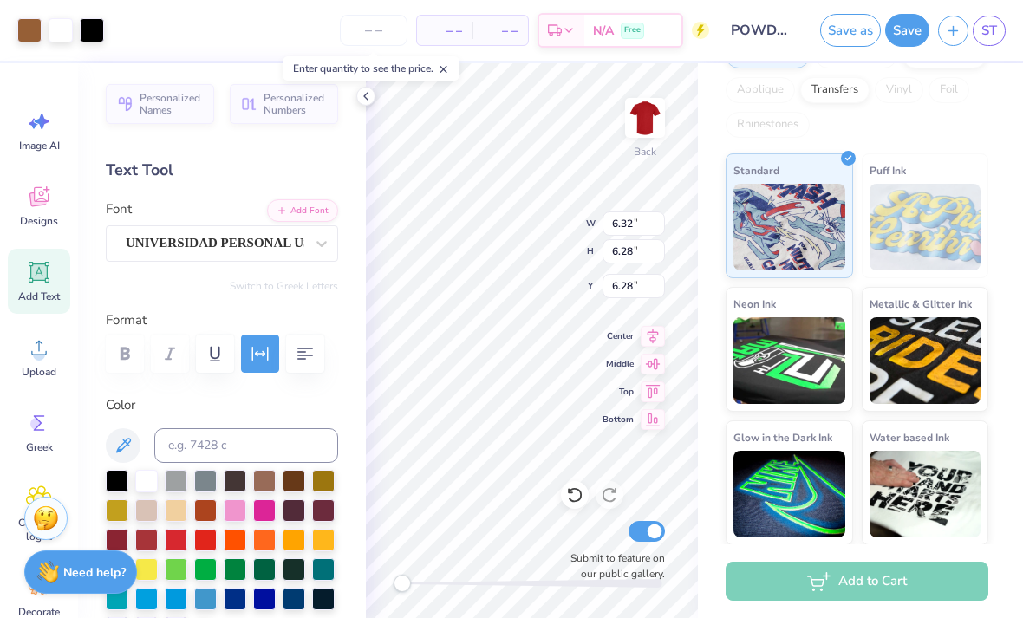
type input "6.53"
type input "8.07"
type input "6.28"
type input "6.53"
click at [573, 492] on icon at bounding box center [574, 494] width 17 height 17
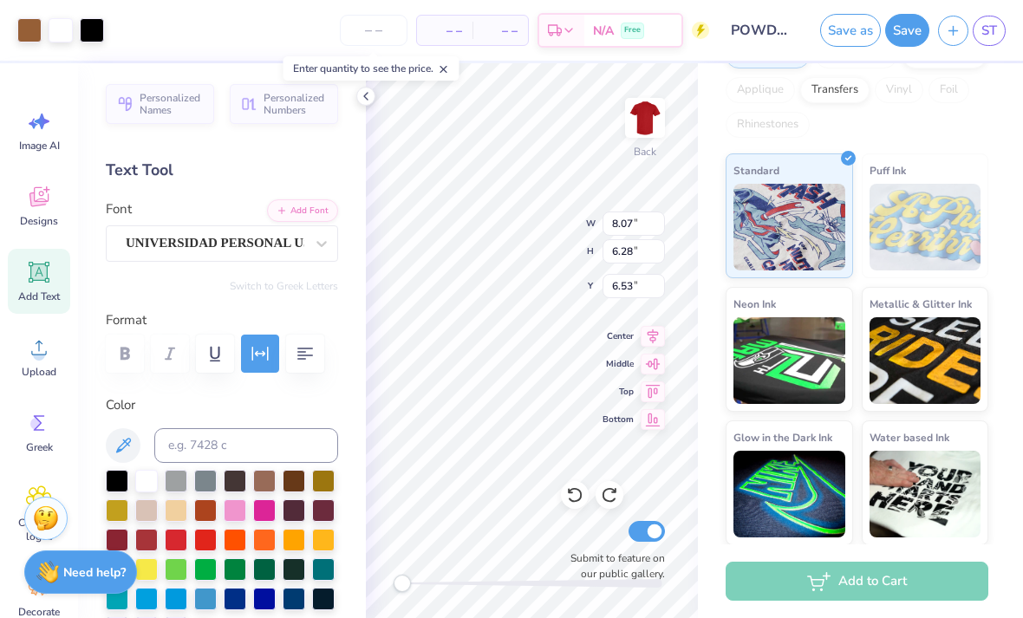
type input "8.32"
type input "6.28"
click at [577, 501] on icon at bounding box center [574, 496] width 15 height 16
type input "2.65"
type input "2.92"
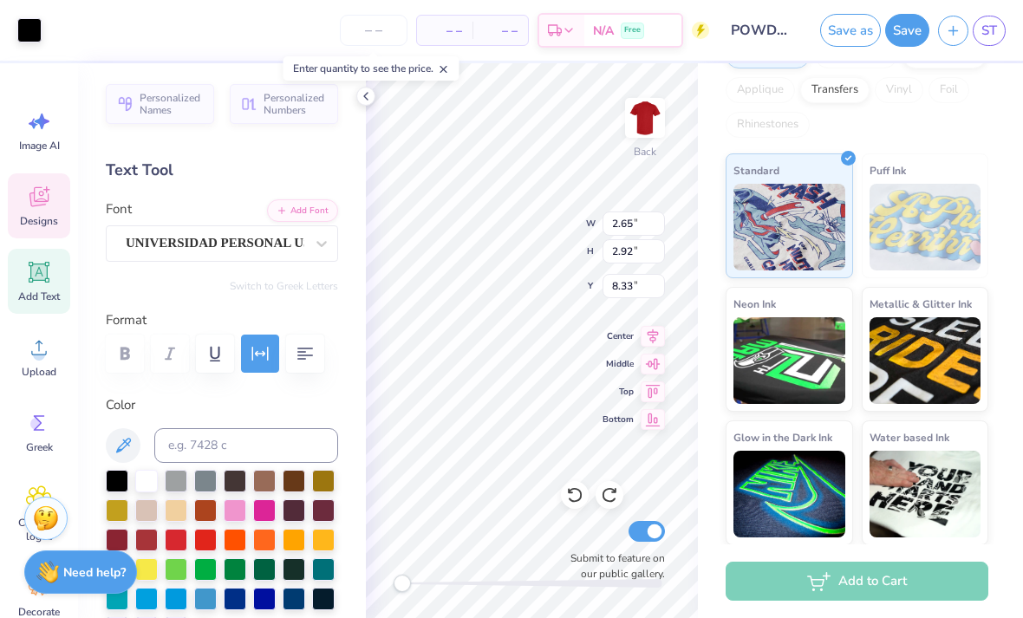
type input "8.33"
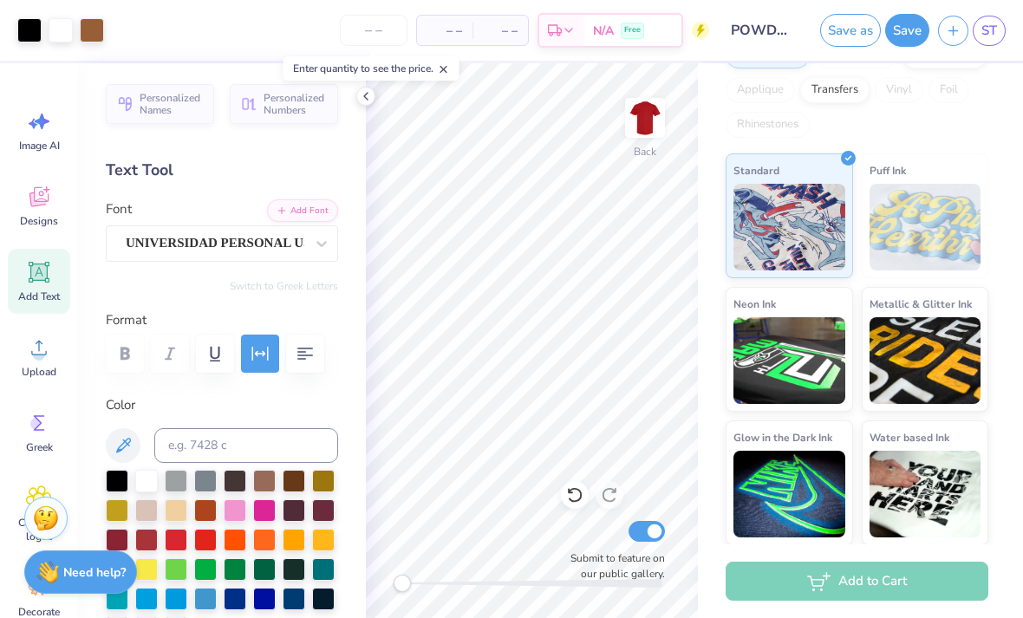
click at [579, 493] on icon at bounding box center [574, 494] width 17 height 17
click at [572, 495] on icon at bounding box center [574, 494] width 17 height 17
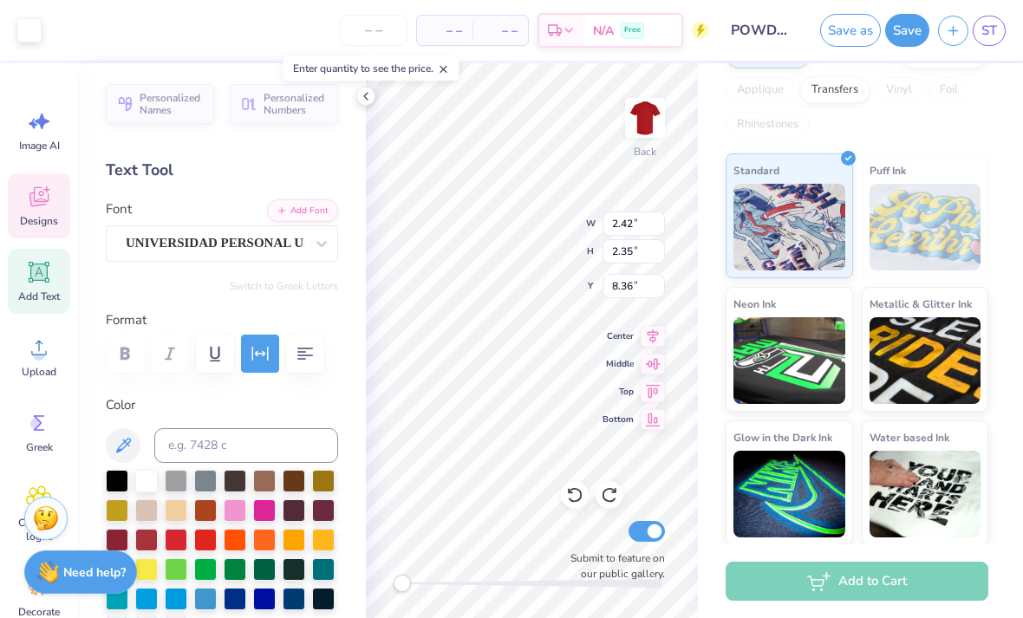
click at [617, 503] on icon at bounding box center [609, 494] width 17 height 17
click at [617, 495] on icon at bounding box center [609, 494] width 17 height 17
click at [571, 499] on icon at bounding box center [574, 494] width 17 height 17
type input "12.48"
type input "3.60"
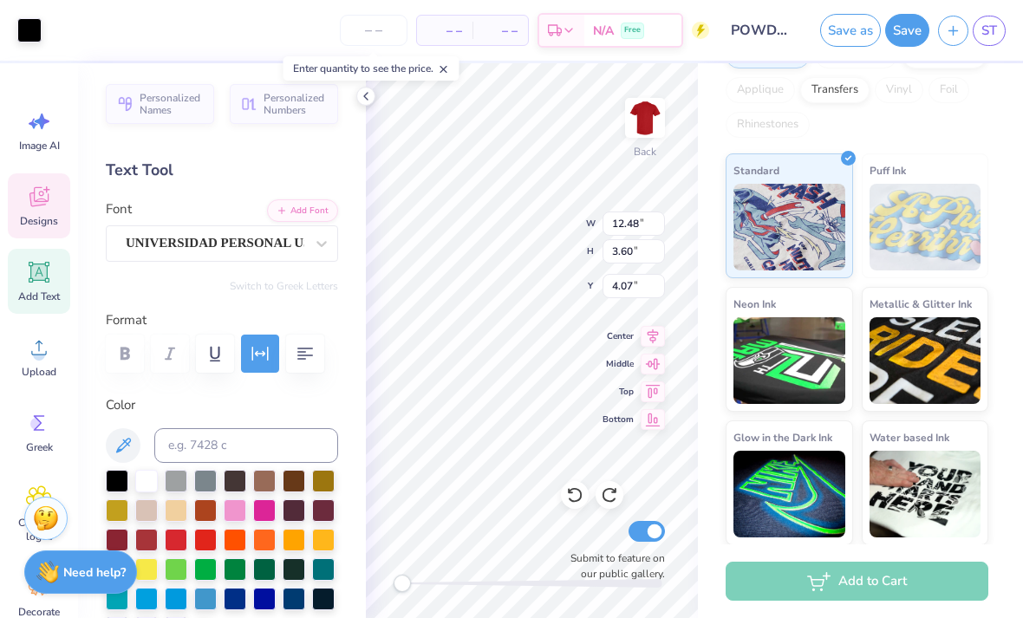
type input "4.07"
type input "12.48"
type input "3.60"
type input "4.16"
type input "12.48"
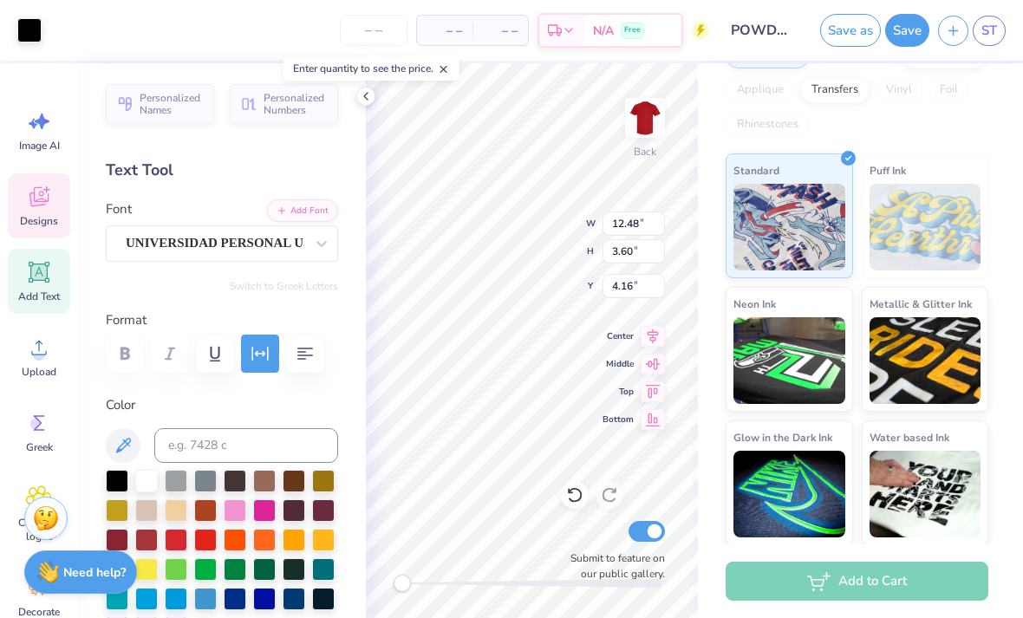
type input "3.60"
type input "4.16"
type input "6.25"
type input "6.19"
type input "6.31"
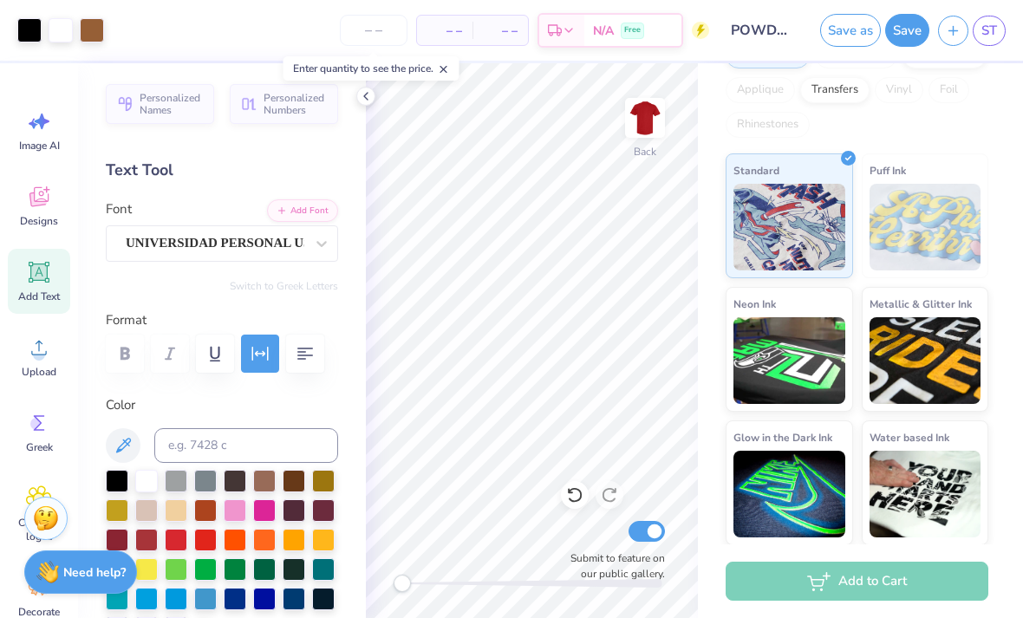
click at [581, 487] on icon at bounding box center [574, 494] width 17 height 17
click at [583, 488] on icon at bounding box center [574, 494] width 17 height 17
click at [656, 117] on img at bounding box center [645, 118] width 35 height 35
click at [649, 106] on img at bounding box center [645, 118] width 35 height 35
click at [649, 134] on img at bounding box center [645, 118] width 35 height 35
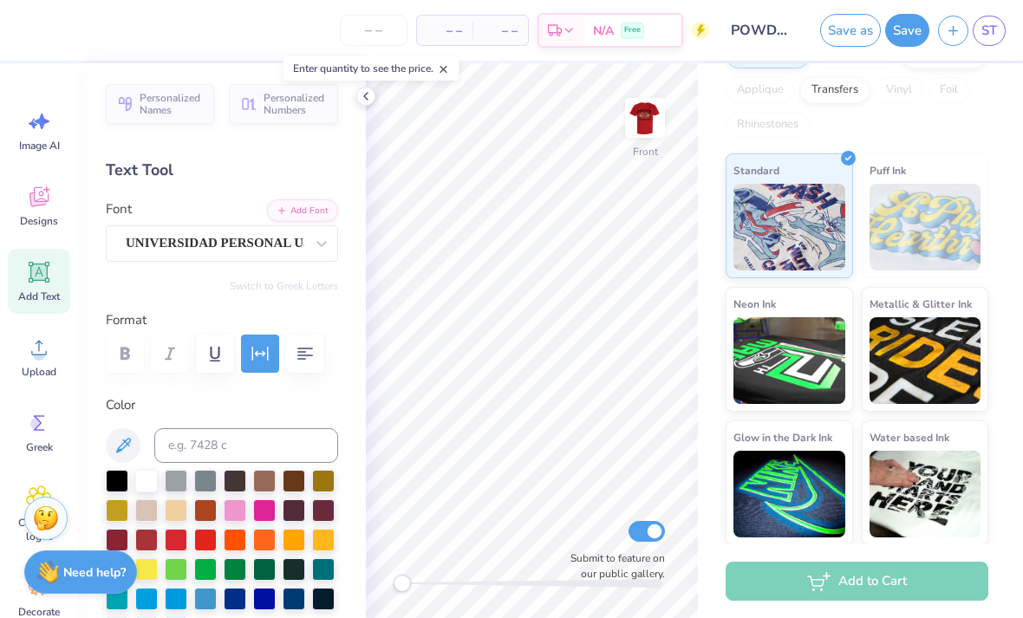
click at [662, 126] on img at bounding box center [645, 118] width 35 height 35
click at [658, 119] on img at bounding box center [645, 118] width 35 height 35
click at [645, 118] on img at bounding box center [645, 118] width 35 height 35
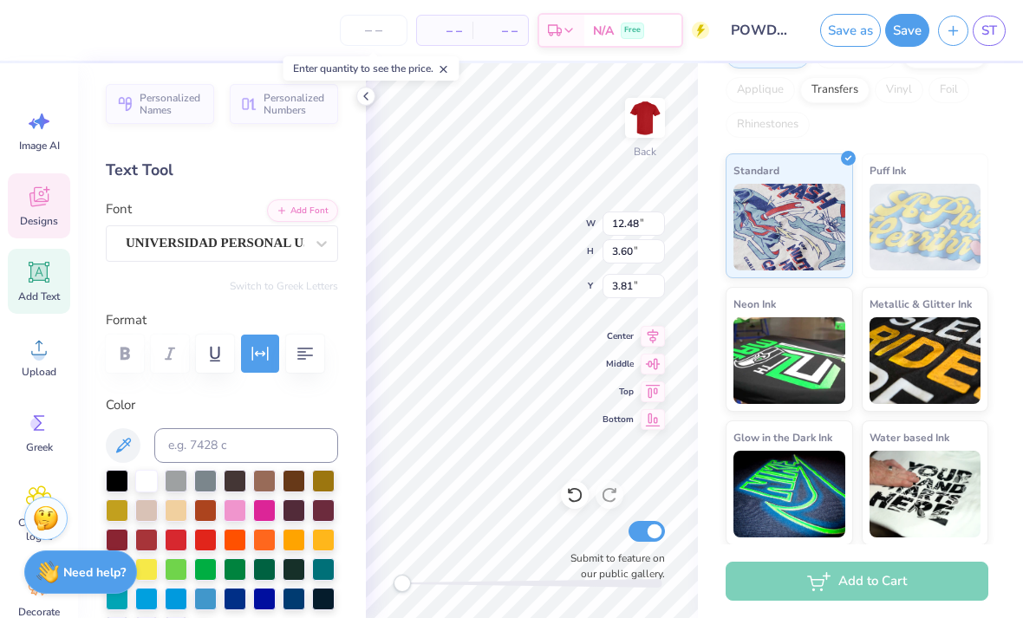
type input "12.48"
type input "3.60"
type input "3.81"
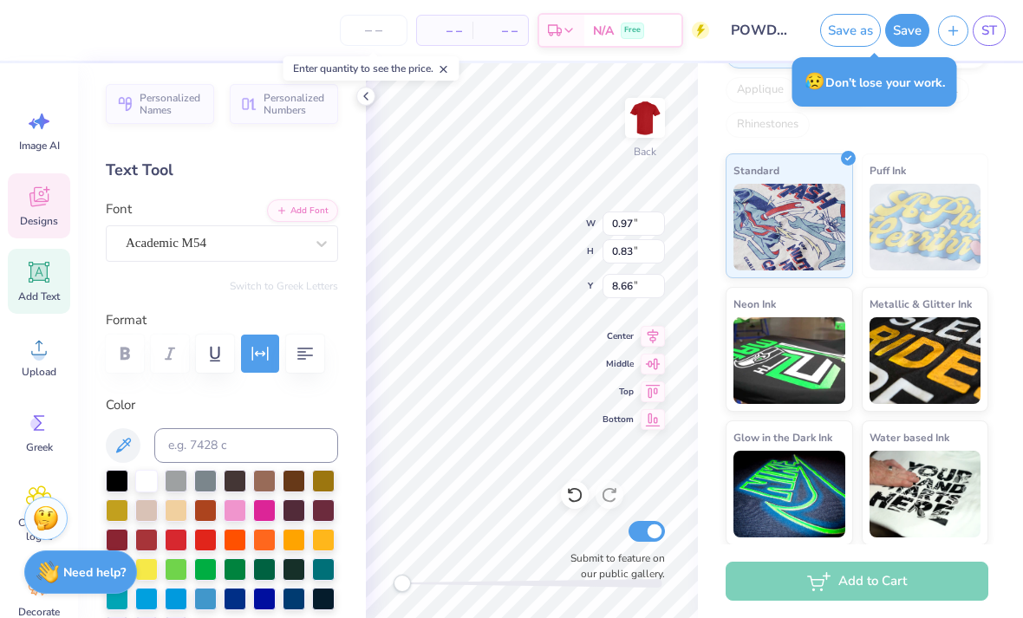
click at [187, 541] on div at bounding box center [176, 540] width 23 height 23
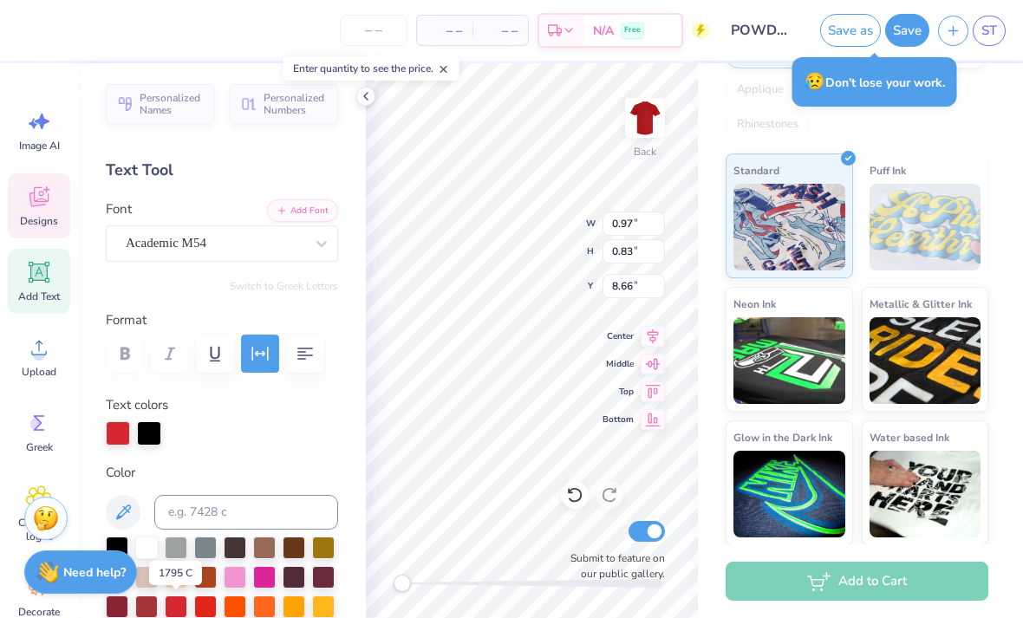
type input "0.84"
type input "8.68"
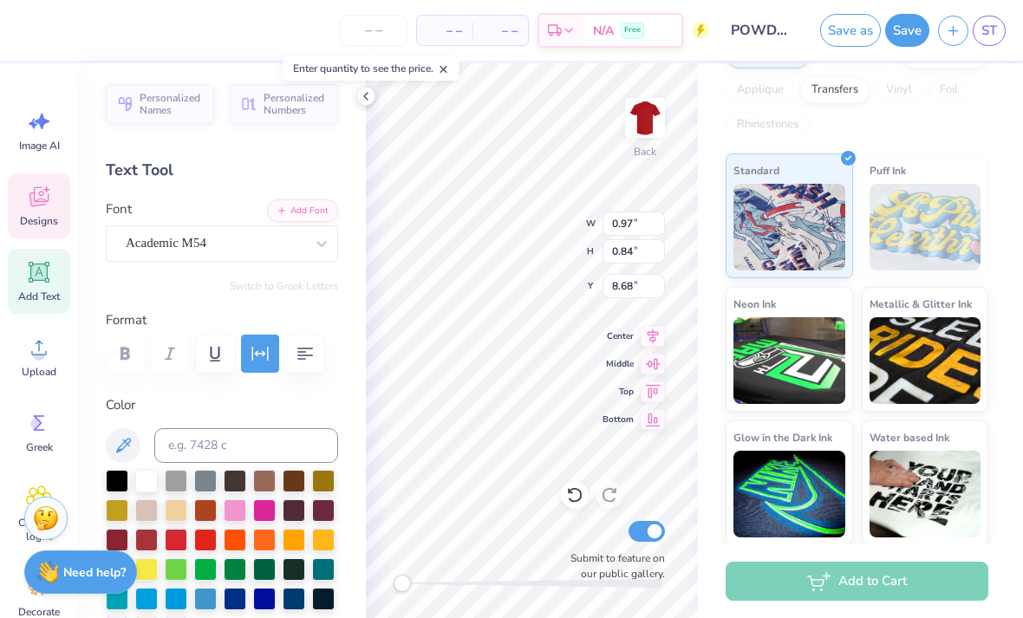
click at [180, 540] on div at bounding box center [176, 540] width 23 height 23
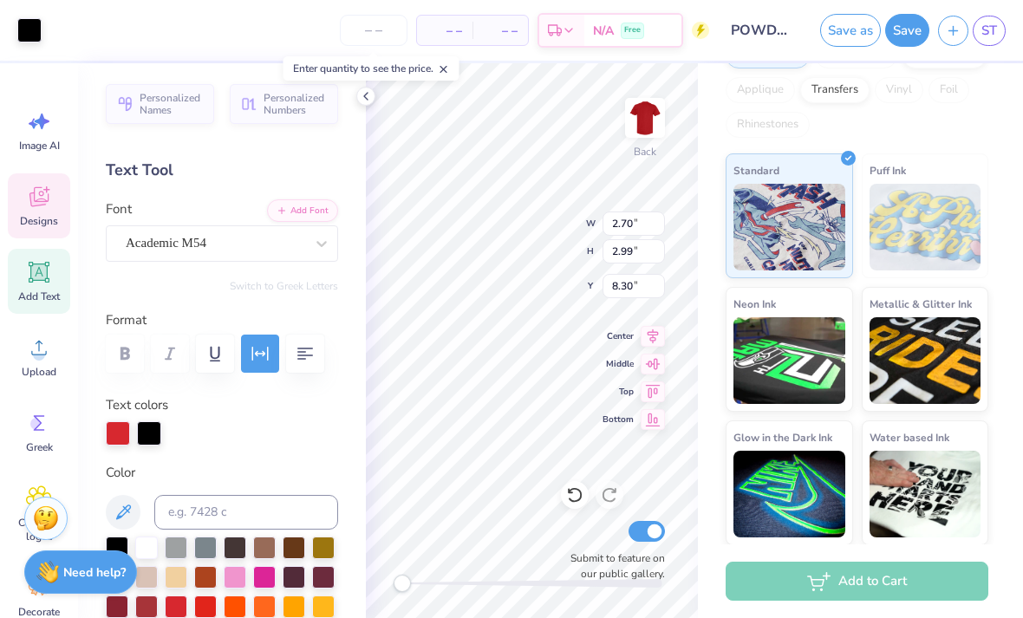
type input "2.70"
type input "2.99"
type input "8.30"
type input "2.42"
type input "2.35"
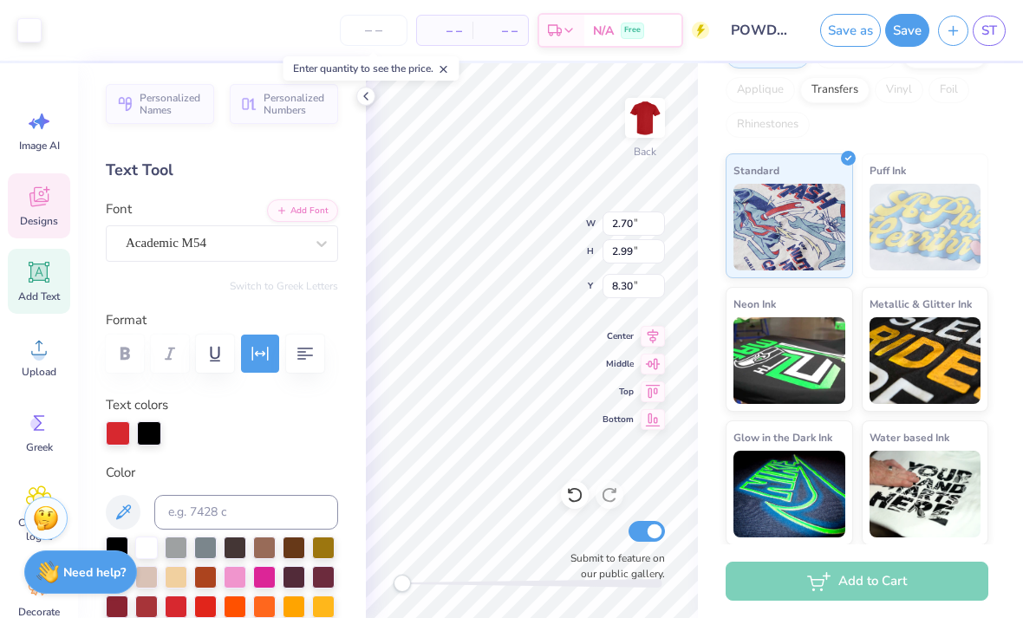
type input "8.36"
type input "8.38"
type input "10.14"
type input "6.28"
type input "8.32"
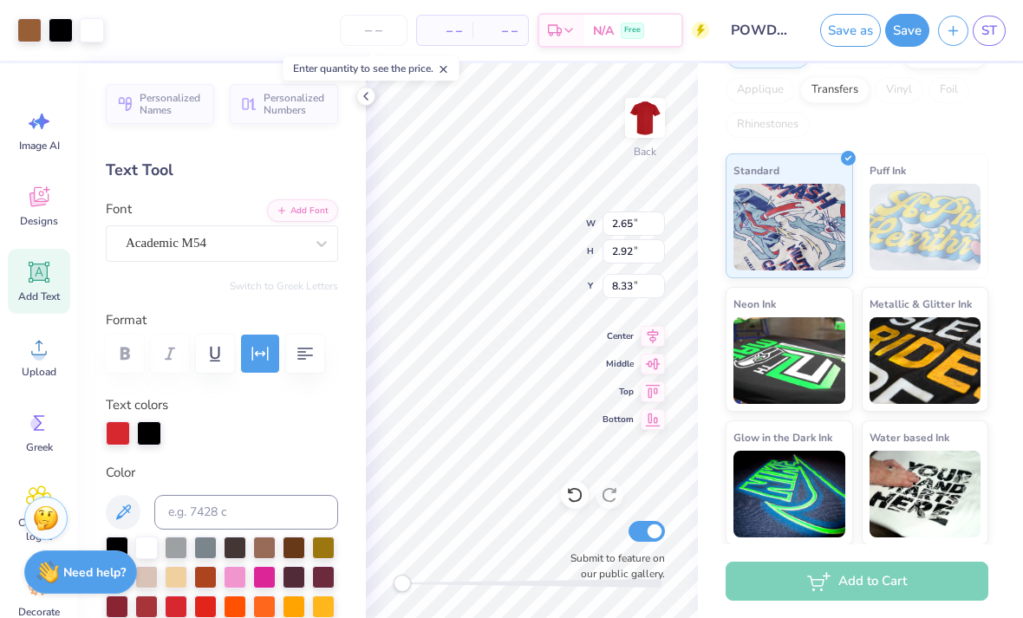
type input "10.14"
type input "13.82"
type input "0.97"
type input "0.84"
type input "8.68"
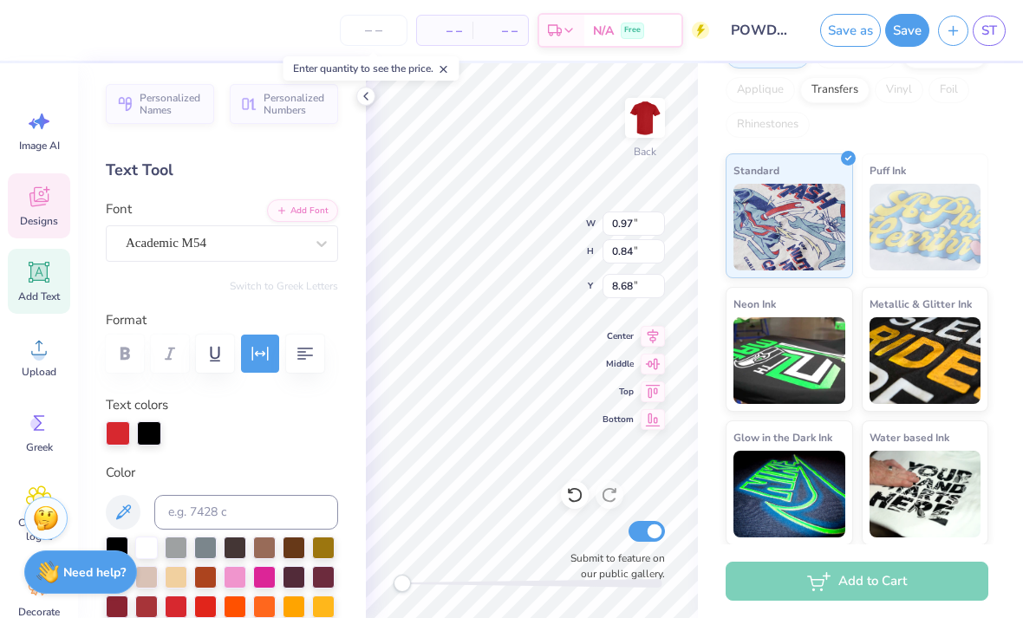
type input "6.13"
type input "6.37"
type input "1.49"
type input "1.32"
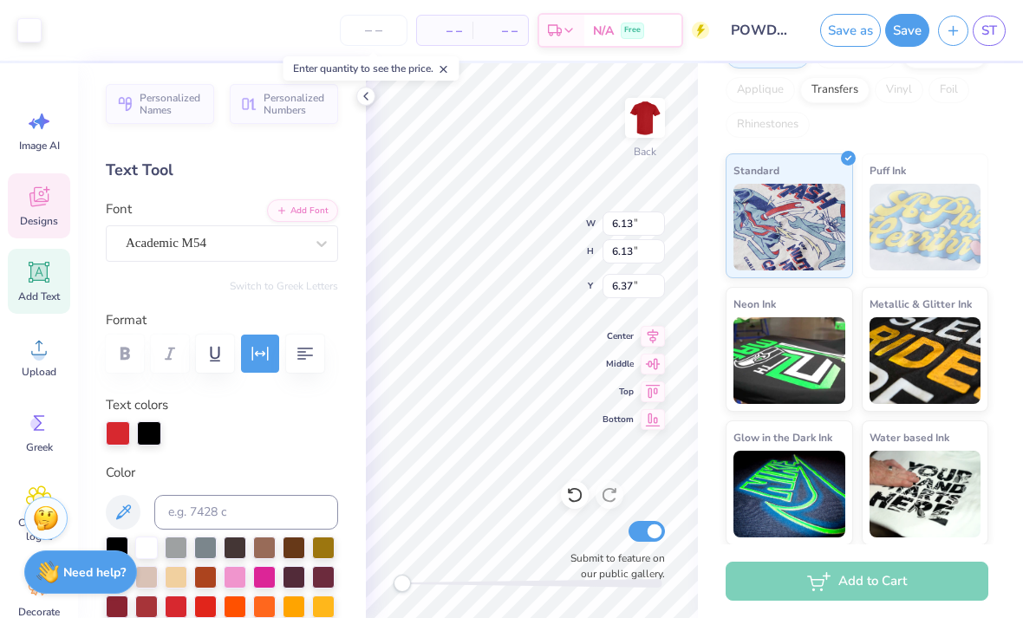
type input "9.11"
type input "12.50"
type input "0.97"
type input "0.83"
type input "8.66"
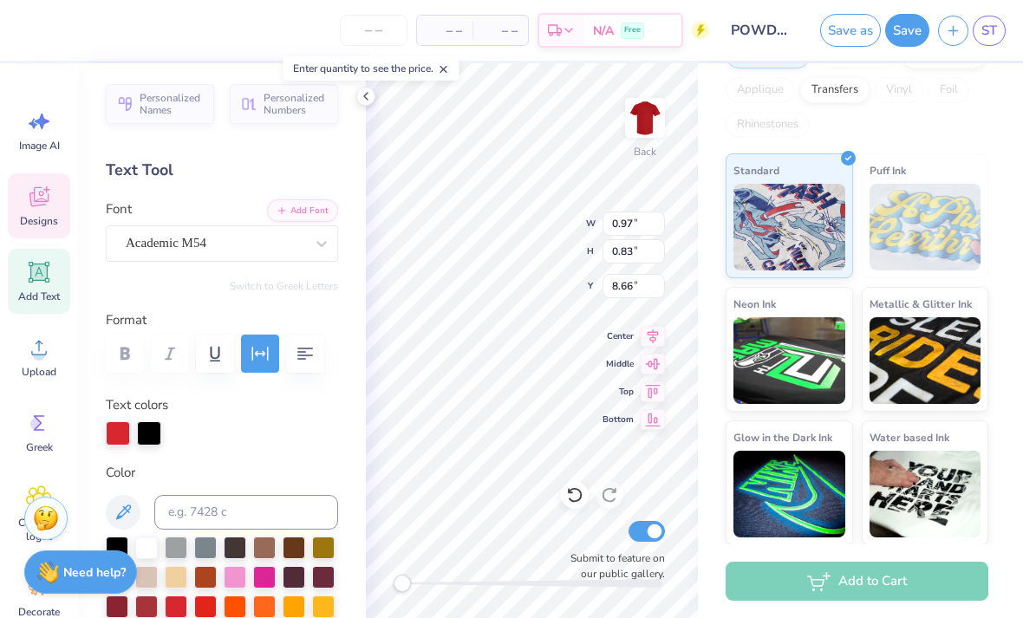
type input "1.66"
type input "1.42"
type input "8.67"
click at [579, 493] on icon at bounding box center [574, 494] width 17 height 17
click at [584, 492] on div at bounding box center [575, 495] width 28 height 28
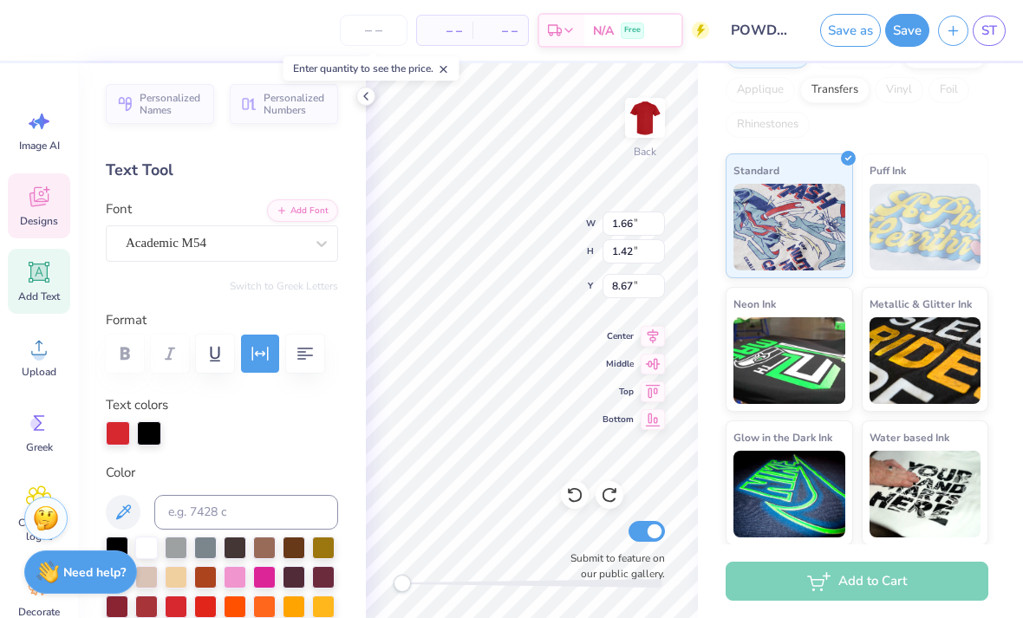
type input "0.97"
type input "0.83"
type input "8.66"
click at [583, 496] on icon at bounding box center [574, 494] width 17 height 17
type input "5.71"
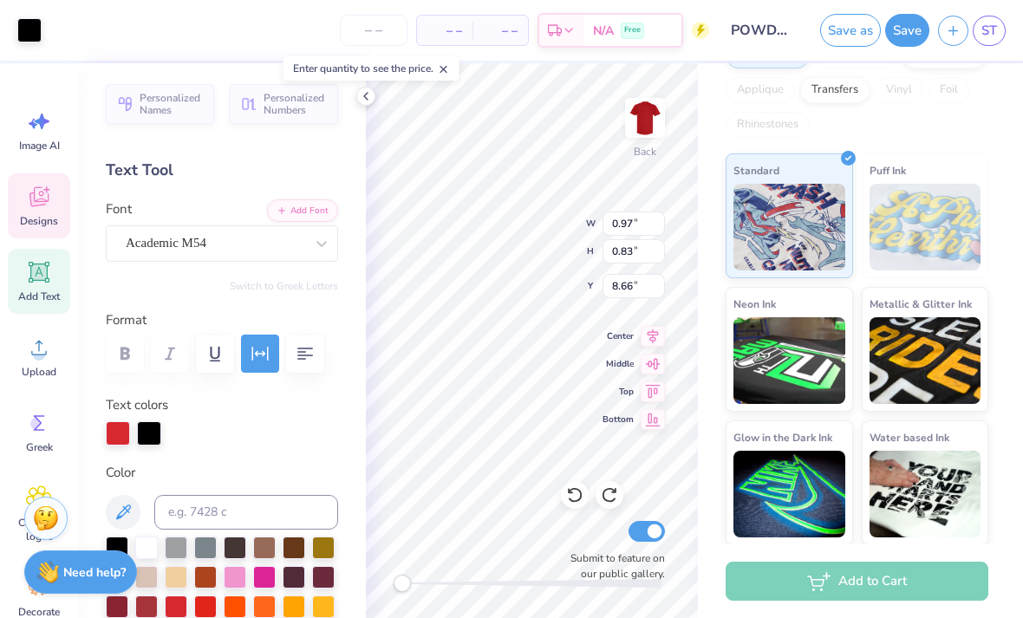
type input "1.45"
type input "9.11"
type input "1.49"
type input "1.32"
type input "5.53"
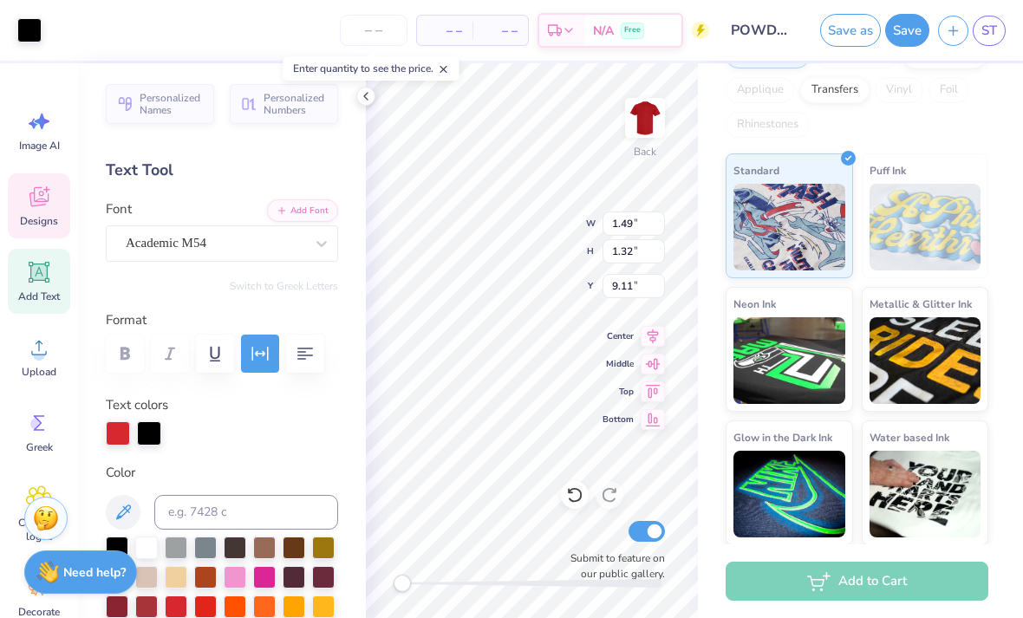
type input "1.42"
type input "5.71"
type input "1.45"
type input "13.16"
type input "0.86"
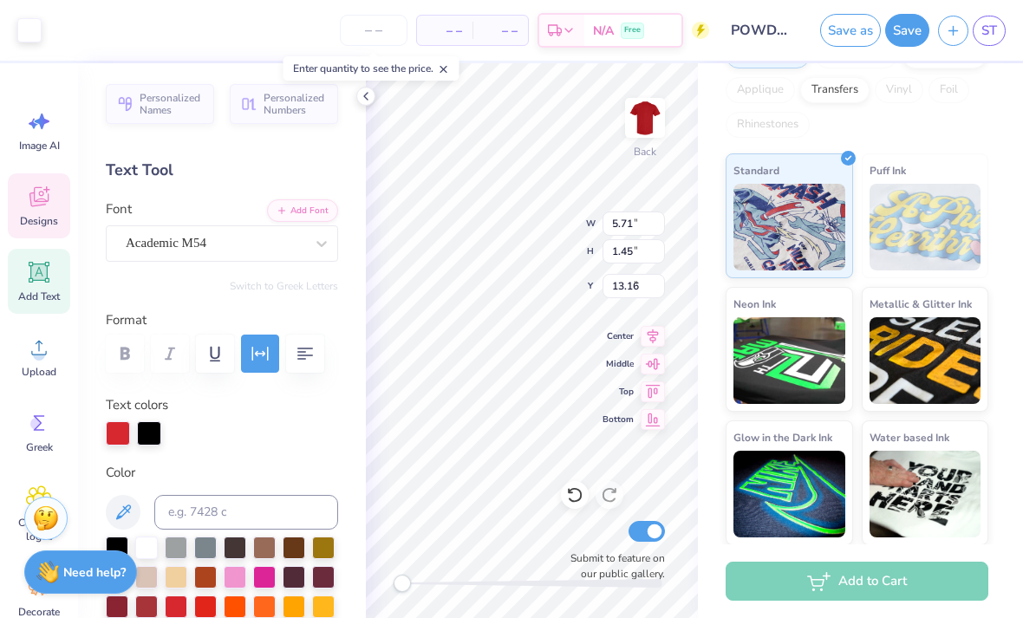
type input "1.30"
type input "9.22"
type input "6.31"
type input "6.28"
type input "13.82"
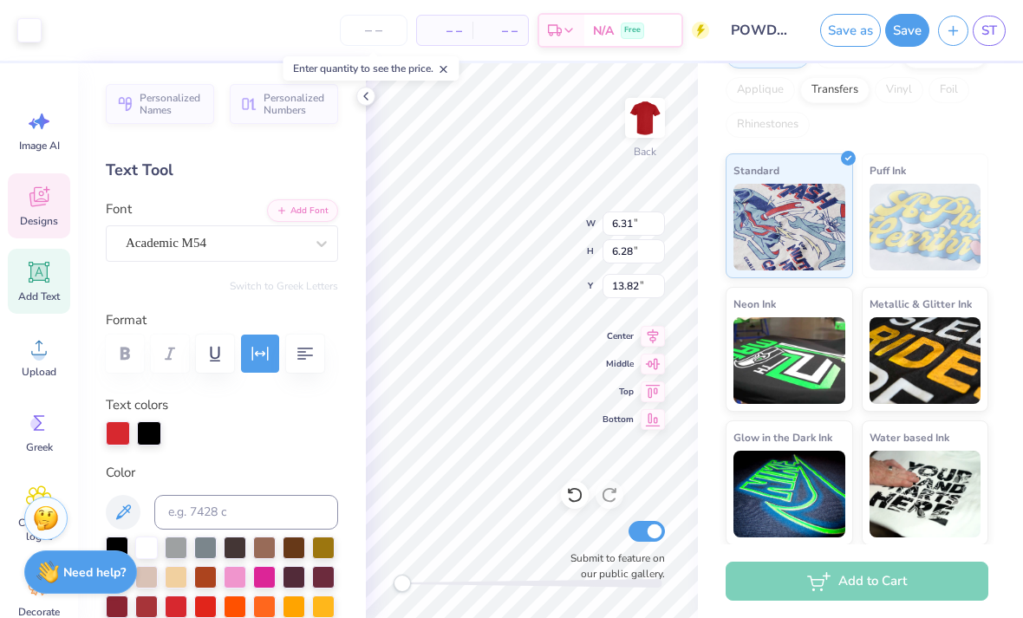
type input "6.13"
type input "15.49"
type input "8.23"
type input "14.45"
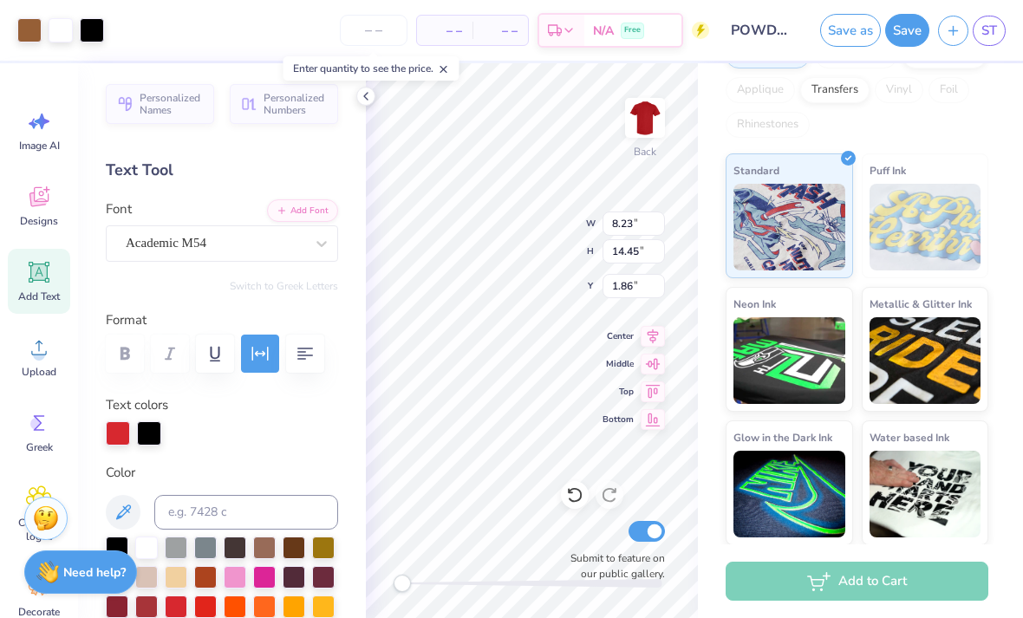
click at [571, 503] on icon at bounding box center [574, 494] width 17 height 17
type input "5.60"
click at [578, 496] on icon at bounding box center [574, 494] width 17 height 17
click at [577, 499] on icon at bounding box center [574, 494] width 17 height 17
click at [599, 492] on div at bounding box center [610, 495] width 28 height 28
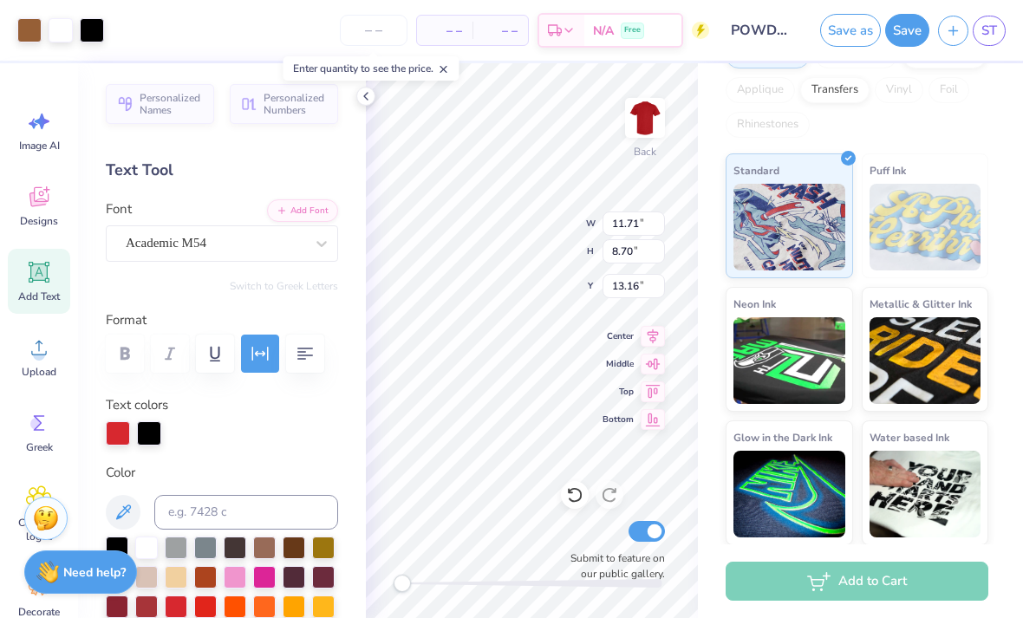
click at [572, 498] on icon at bounding box center [574, 494] width 17 height 17
click at [578, 500] on icon at bounding box center [574, 496] width 15 height 16
click at [571, 499] on icon at bounding box center [574, 496] width 15 height 16
type input "12.51"
type input "9.11"
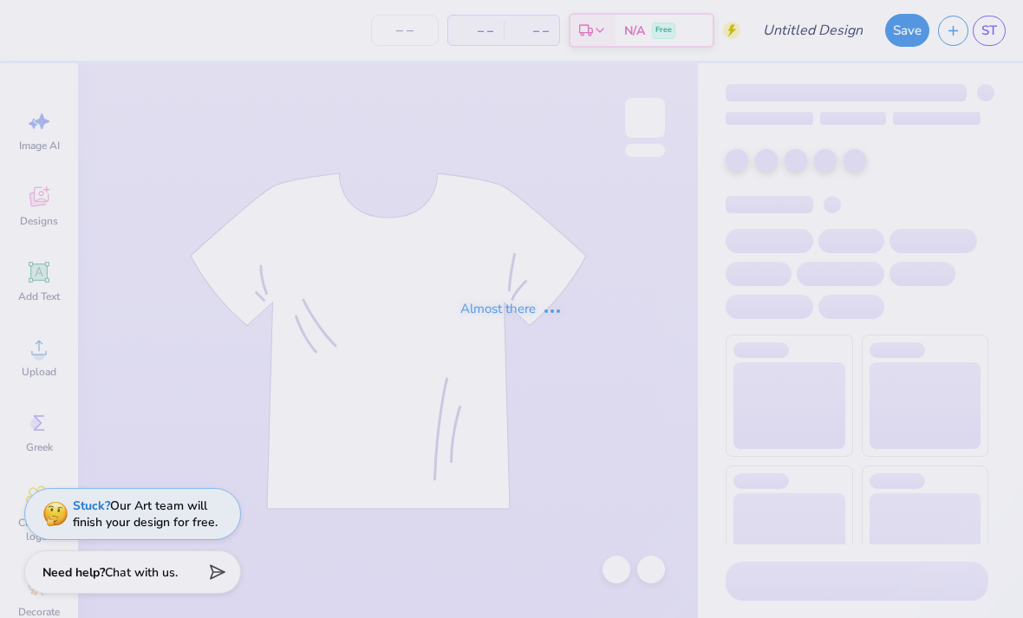
type input "POWDERPUFF #1"
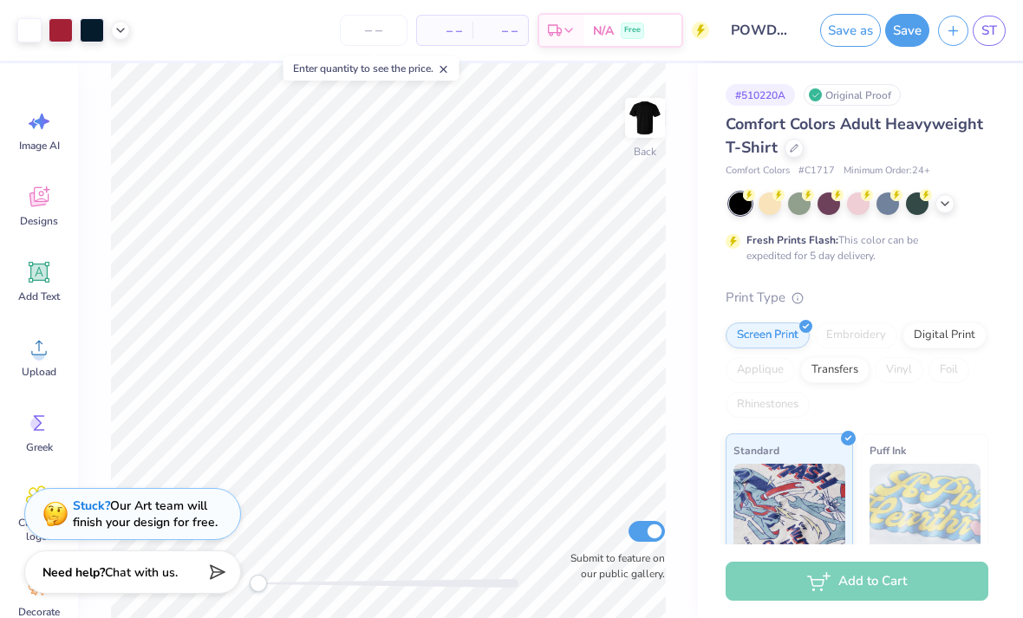
click at [949, 208] on div at bounding box center [945, 203] width 19 height 19
click at [957, 215] on div at bounding box center [858, 203] width 259 height 23
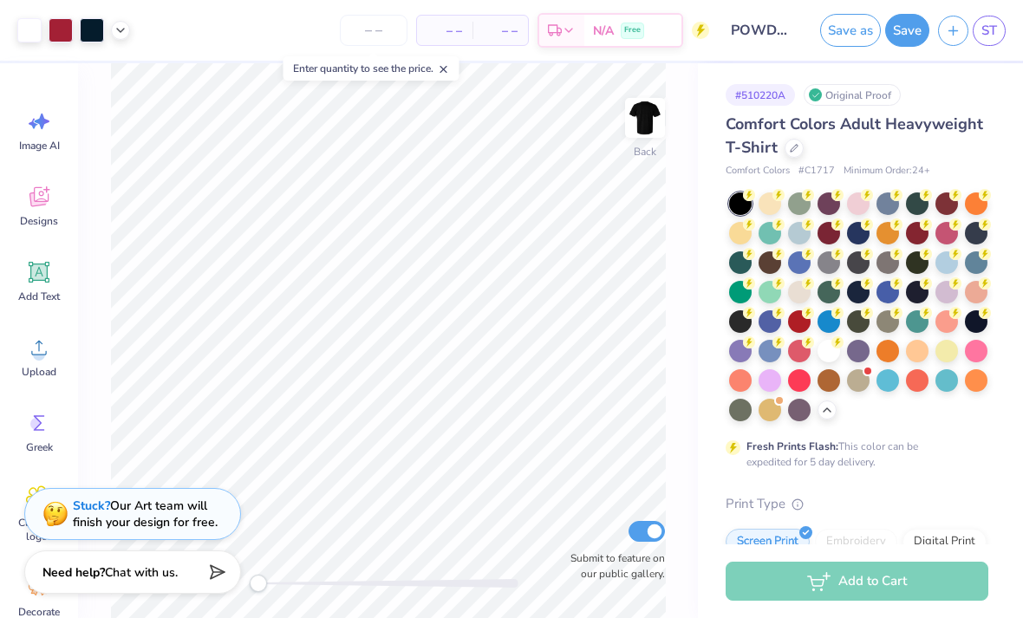
click at [789, 317] on div at bounding box center [799, 321] width 23 height 23
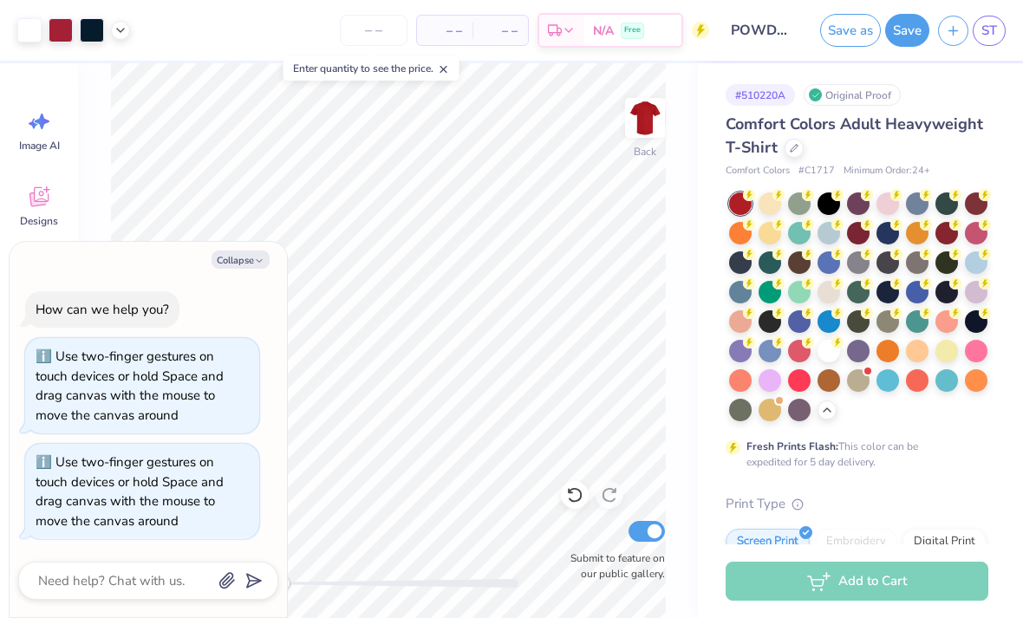
click at [234, 269] on button "Collapse" at bounding box center [241, 260] width 58 height 18
type textarea "x"
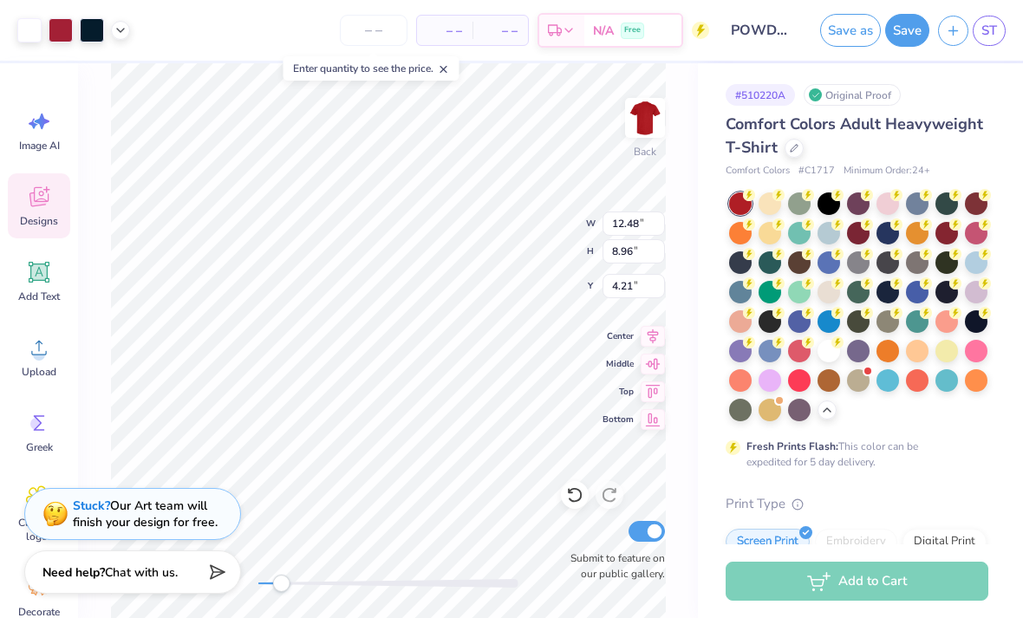
click at [127, 26] on icon at bounding box center [121, 30] width 14 height 14
click at [71, 21] on div at bounding box center [61, 30] width 24 height 24
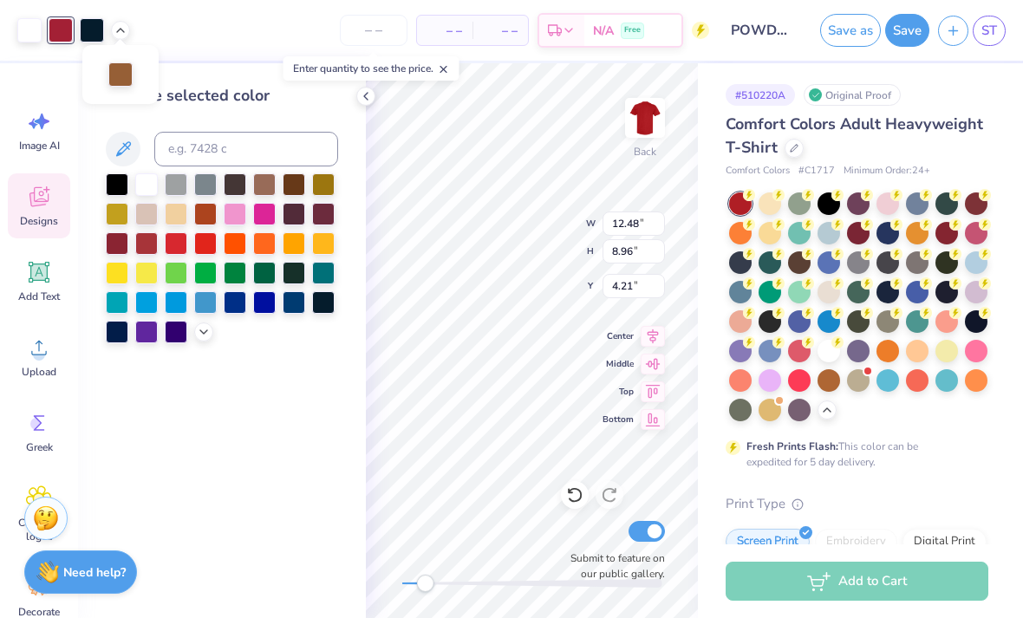
click at [92, 31] on div at bounding box center [92, 30] width 24 height 24
click at [61, 31] on div at bounding box center [61, 30] width 24 height 24
click at [114, 188] on div at bounding box center [117, 184] width 23 height 23
click at [117, 189] on div at bounding box center [117, 184] width 23 height 23
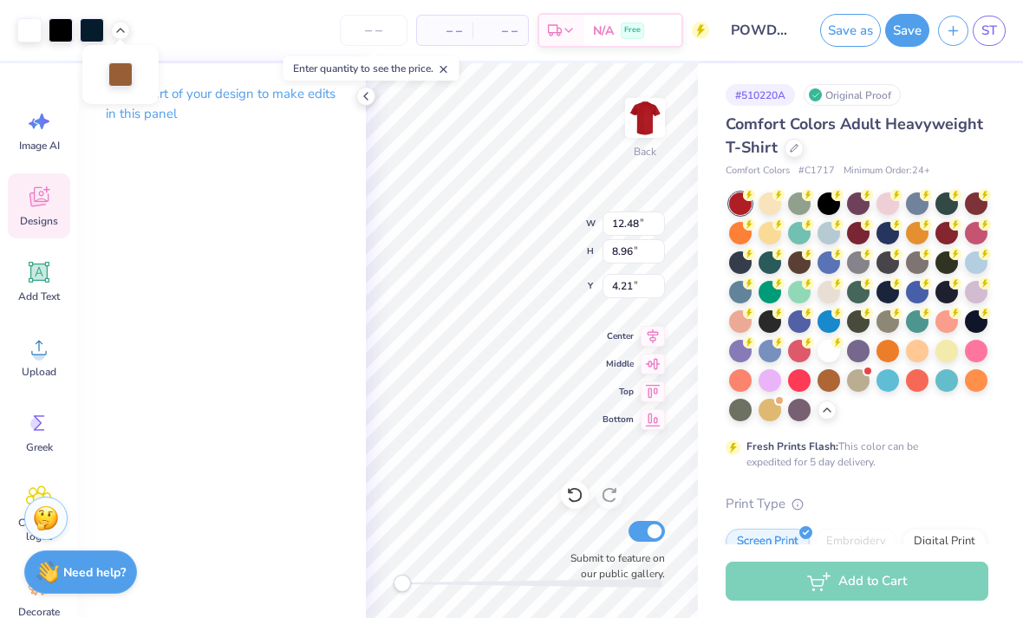
click at [37, 37] on div at bounding box center [29, 30] width 24 height 24
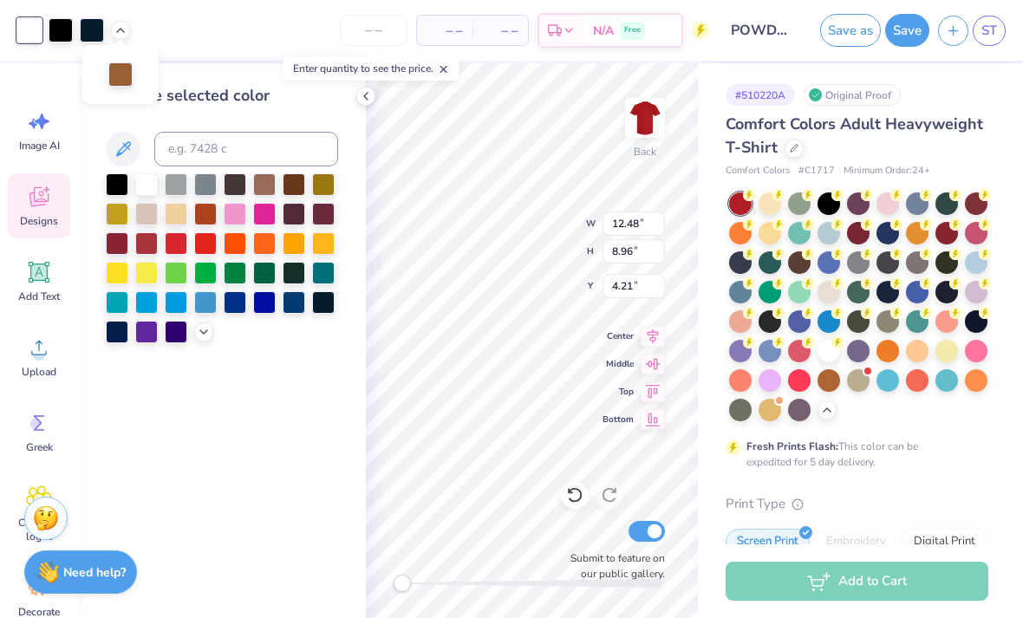
click at [118, 187] on div at bounding box center [117, 184] width 23 height 23
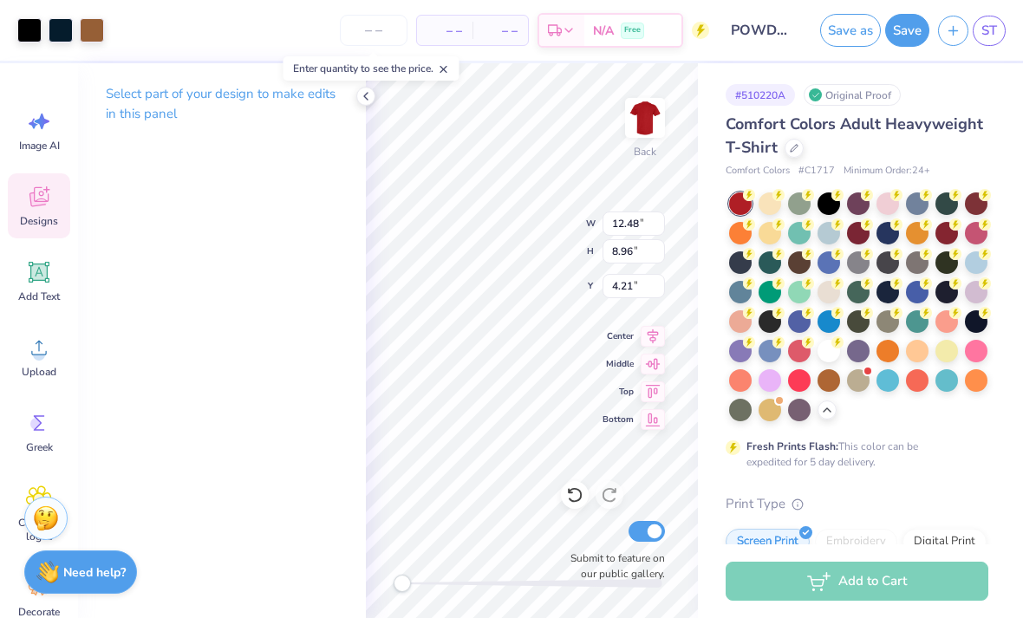
click at [567, 501] on icon at bounding box center [574, 494] width 17 height 17
click at [60, 23] on div at bounding box center [61, 30] width 24 height 24
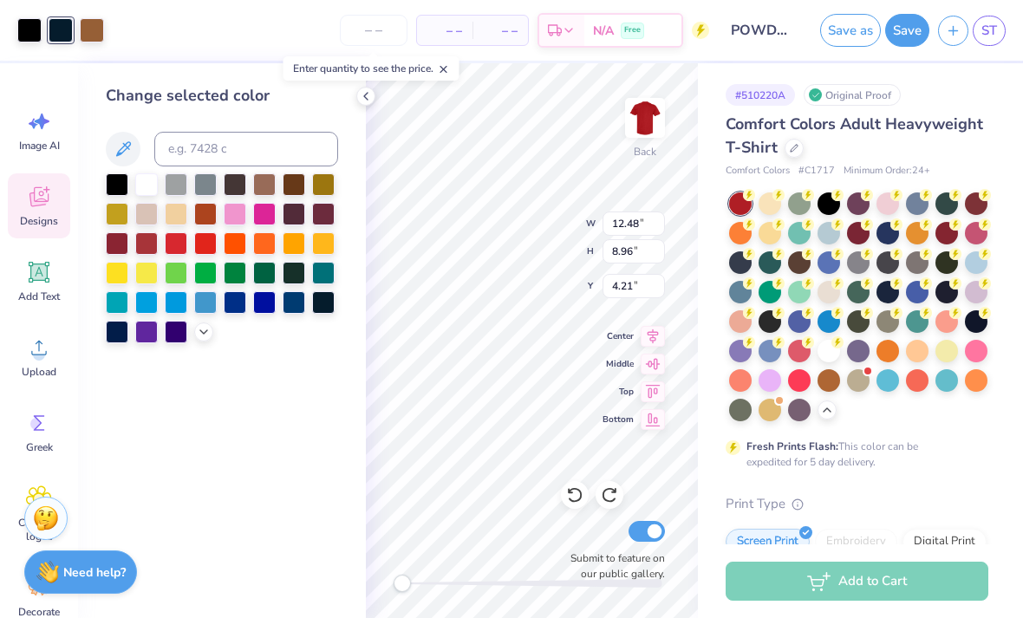
click at [182, 245] on div at bounding box center [176, 243] width 23 height 23
click at [175, 248] on div at bounding box center [176, 243] width 23 height 23
click at [145, 186] on div at bounding box center [146, 184] width 23 height 23
click at [155, 193] on div at bounding box center [146, 184] width 23 height 23
click at [154, 193] on div at bounding box center [146, 184] width 23 height 23
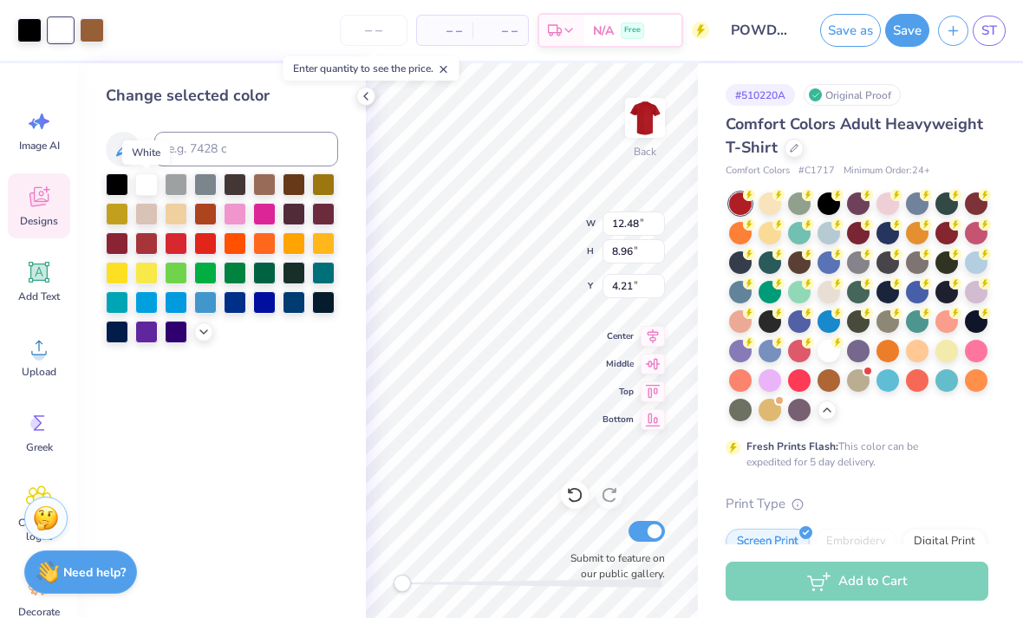
click at [121, 186] on div at bounding box center [117, 184] width 23 height 23
click at [100, 181] on div "Change selected color" at bounding box center [222, 340] width 288 height 555
click at [147, 186] on div at bounding box center [146, 184] width 23 height 23
click at [577, 504] on icon at bounding box center [574, 494] width 17 height 17
click at [571, 492] on icon at bounding box center [574, 496] width 15 height 16
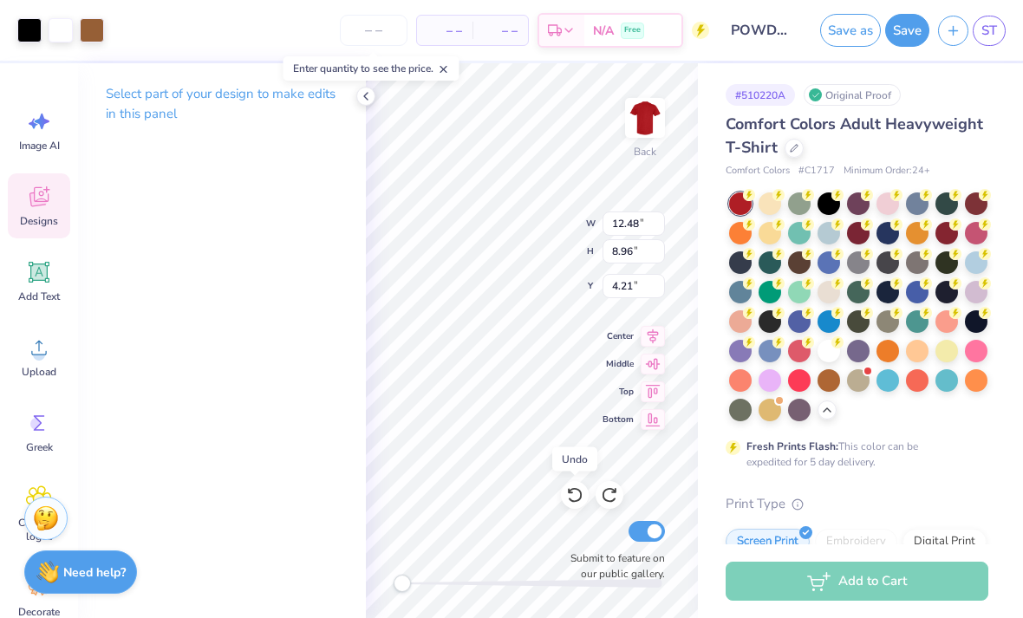
click at [575, 492] on icon at bounding box center [574, 494] width 17 height 17
click at [577, 486] on div at bounding box center [575, 495] width 28 height 28
click at [571, 488] on icon at bounding box center [574, 494] width 17 height 17
click at [122, 29] on icon at bounding box center [121, 30] width 14 height 14
click at [123, 21] on div at bounding box center [120, 30] width 19 height 19
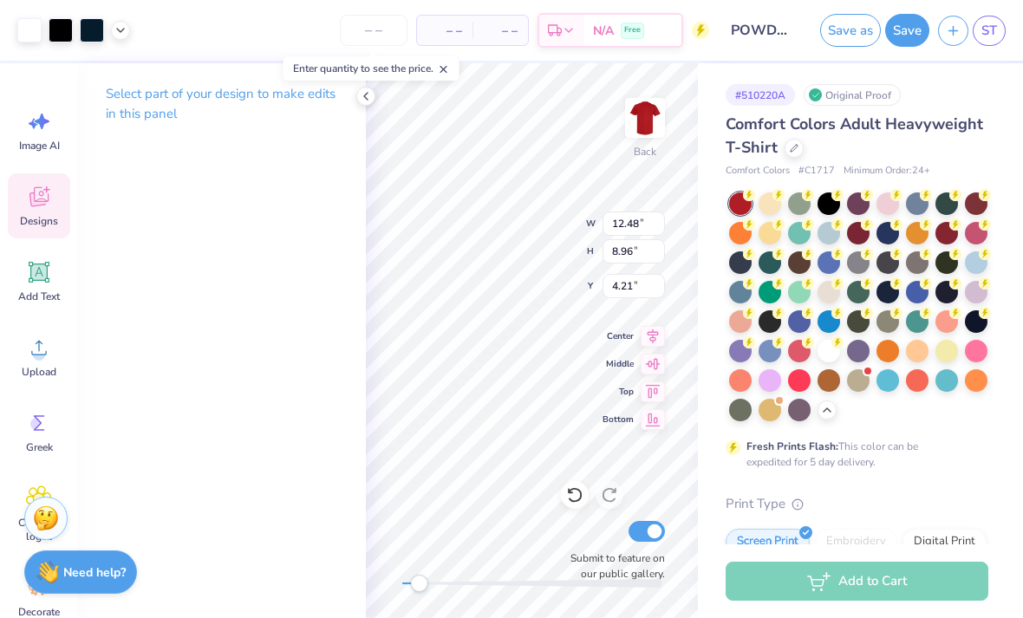
click at [608, 330] on span "Center" at bounding box center [618, 337] width 31 height 14
type input "3.97"
click at [117, 33] on icon at bounding box center [121, 30] width 14 height 14
click at [123, 73] on div at bounding box center [120, 74] width 24 height 24
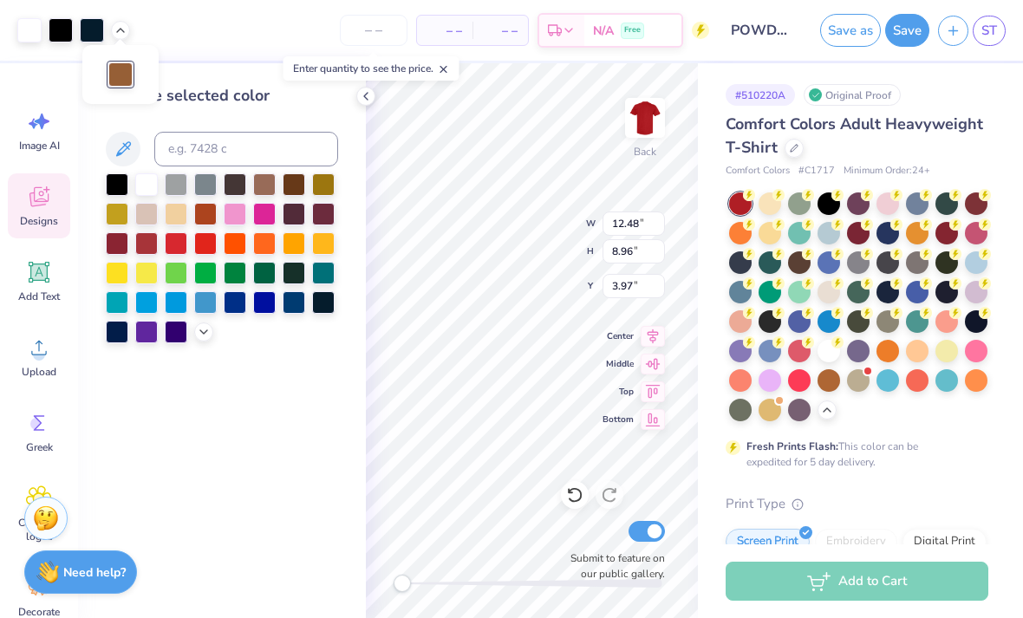
click at [207, 245] on div at bounding box center [205, 243] width 23 height 23
click at [294, 187] on div at bounding box center [294, 184] width 23 height 23
click at [207, 217] on div at bounding box center [205, 214] width 23 height 23
click at [276, 187] on div at bounding box center [264, 184] width 23 height 23
click at [298, 190] on div at bounding box center [294, 184] width 23 height 23
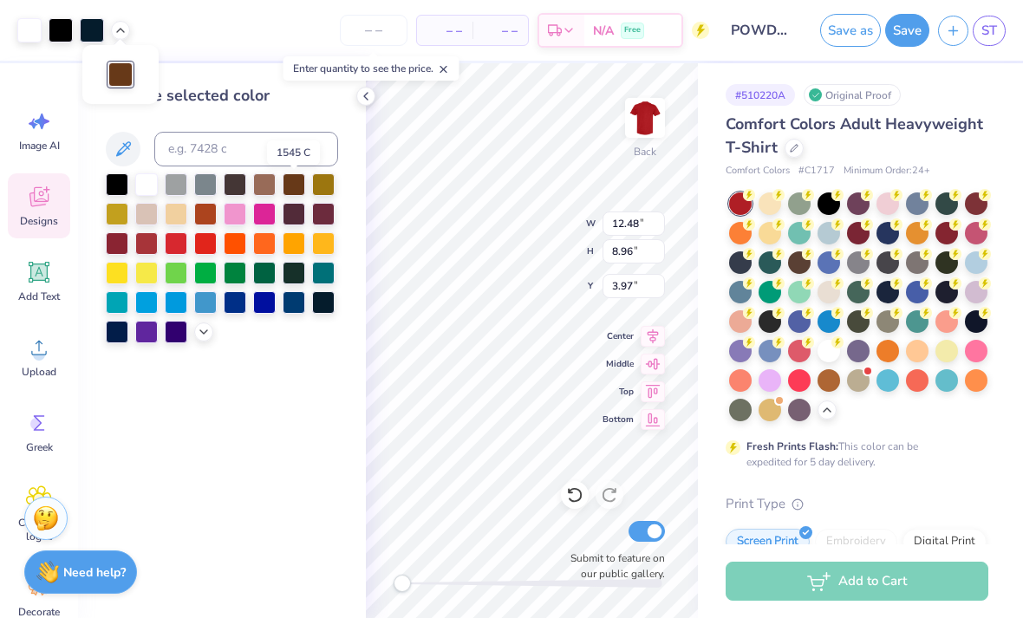
click at [576, 486] on icon at bounding box center [574, 494] width 17 height 17
click at [583, 486] on icon at bounding box center [574, 494] width 17 height 17
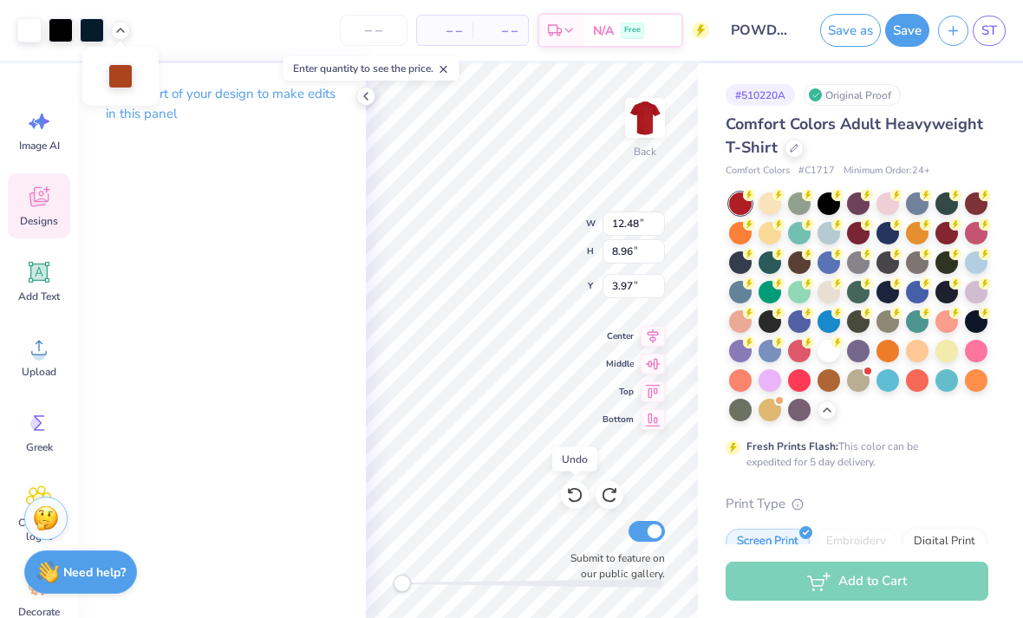
click at [577, 491] on icon at bounding box center [574, 494] width 17 height 17
click at [575, 497] on icon at bounding box center [574, 494] width 17 height 17
click at [576, 496] on icon at bounding box center [574, 494] width 17 height 17
click at [100, 26] on div at bounding box center [92, 30] width 24 height 24
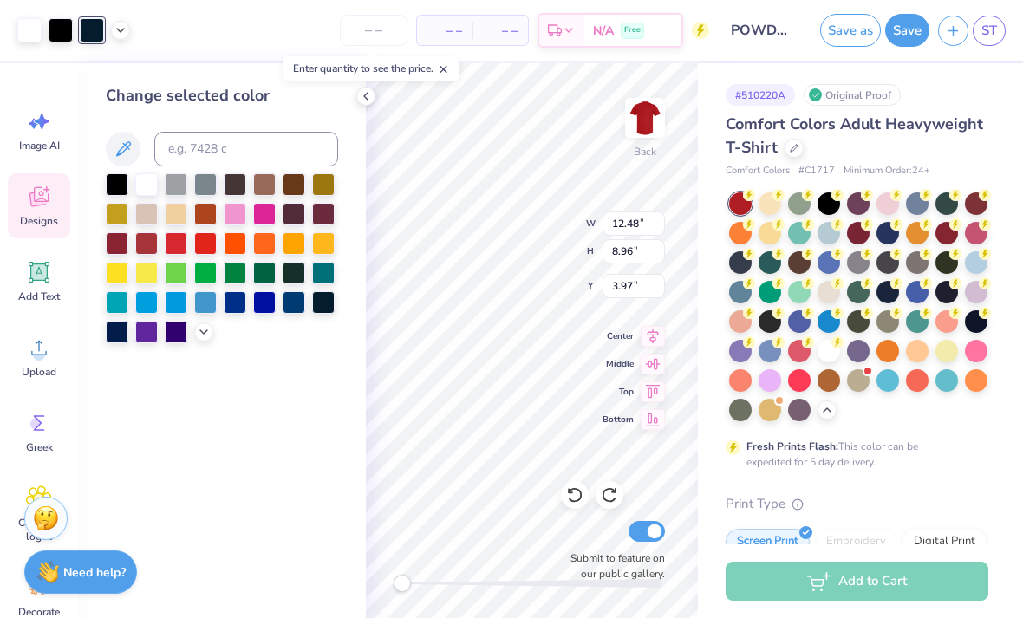
click at [178, 248] on div at bounding box center [176, 243] width 23 height 23
click at [154, 181] on div at bounding box center [146, 184] width 23 height 23
click at [118, 179] on div at bounding box center [117, 184] width 23 height 23
click at [227, 410] on div "Change selected color" at bounding box center [222, 340] width 288 height 555
click at [144, 189] on div at bounding box center [146, 184] width 23 height 23
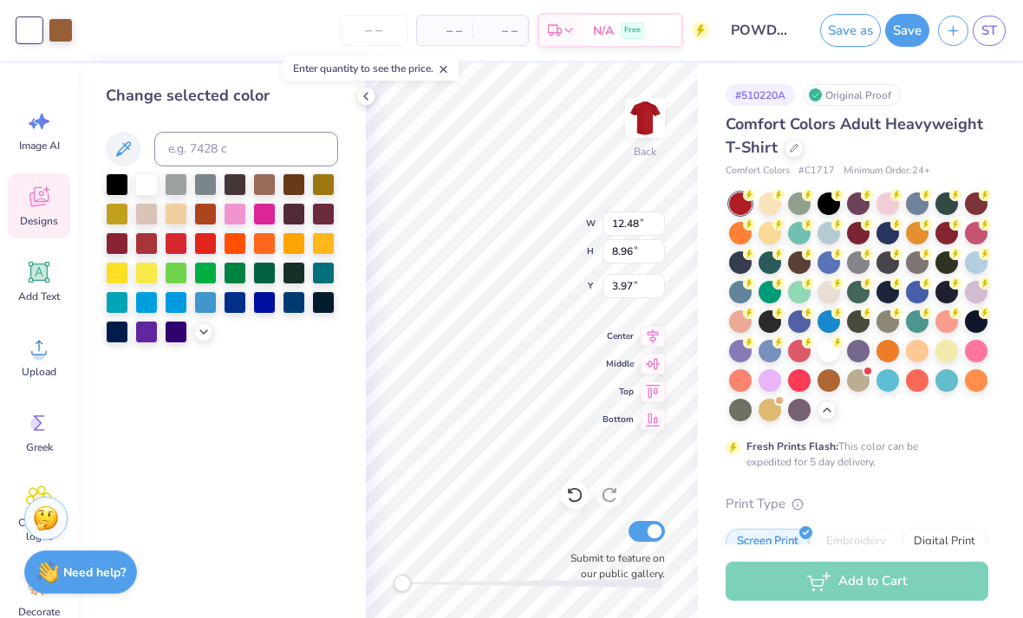
click at [146, 196] on div at bounding box center [146, 184] width 23 height 23
click at [115, 194] on div at bounding box center [117, 184] width 23 height 23
